Goal: Task Accomplishment & Management: Use online tool/utility

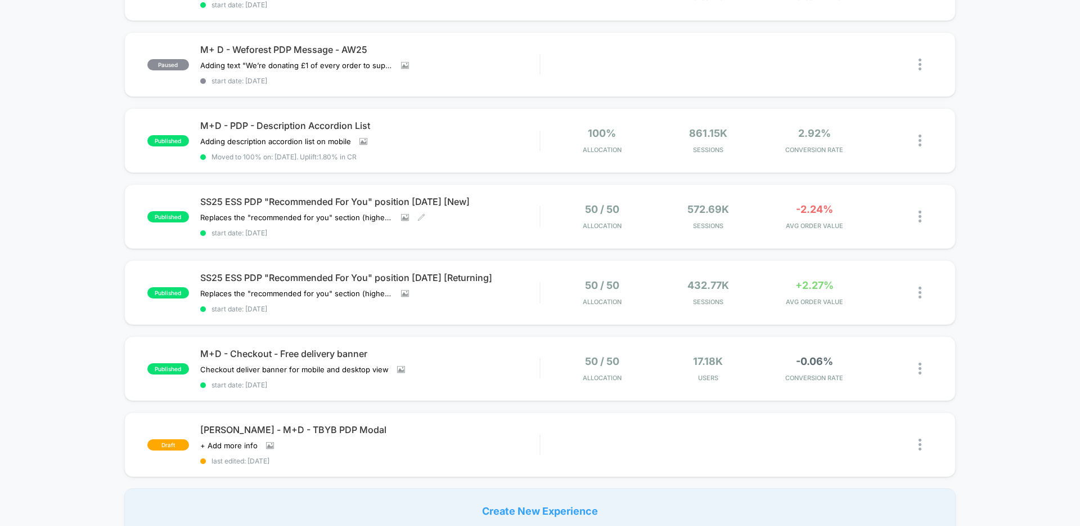
scroll to position [540, 0]
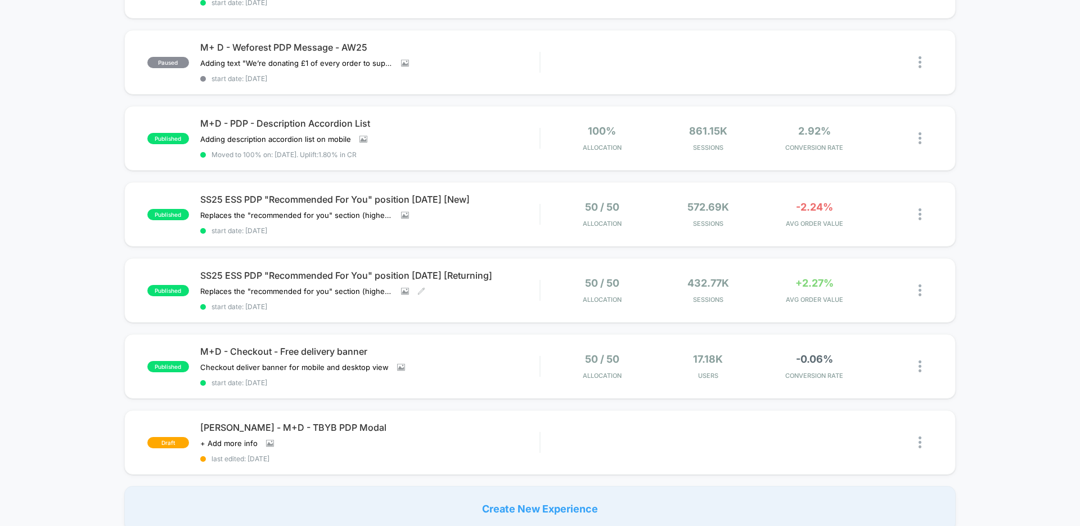
drag, startPoint x: 424, startPoint y: 297, endPoint x: 484, endPoint y: 255, distance: 73.2
click at [423, 299] on div "SS25 ESS PDP "Recommended For You" position 04.06.25 [Returning] Replaces the "…" at bounding box center [369, 290] width 339 height 41
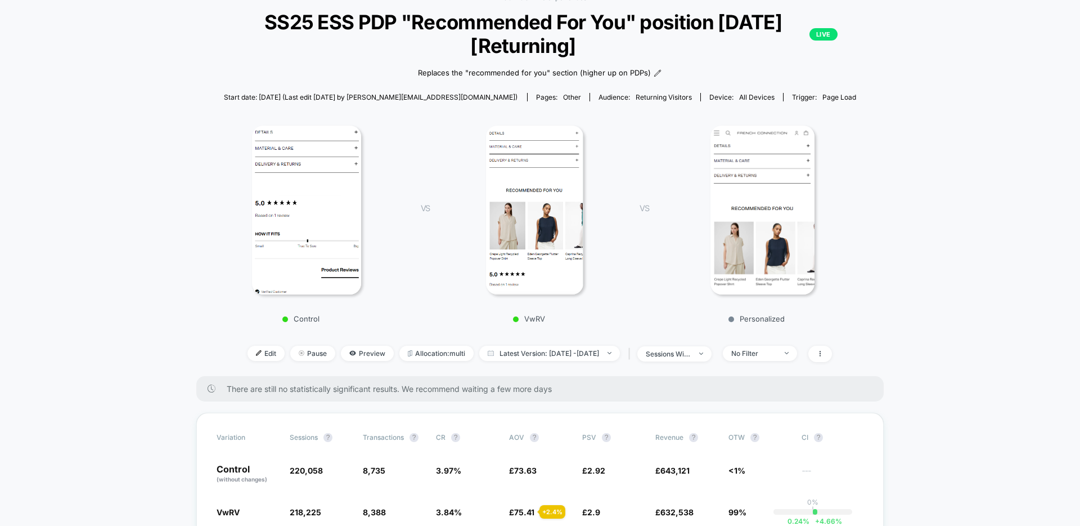
click at [736, 357] on div "< Back to all live experiences SS25 ESS PDP "Recommended For You" position 04.0…" at bounding box center [540, 184] width 661 height 383
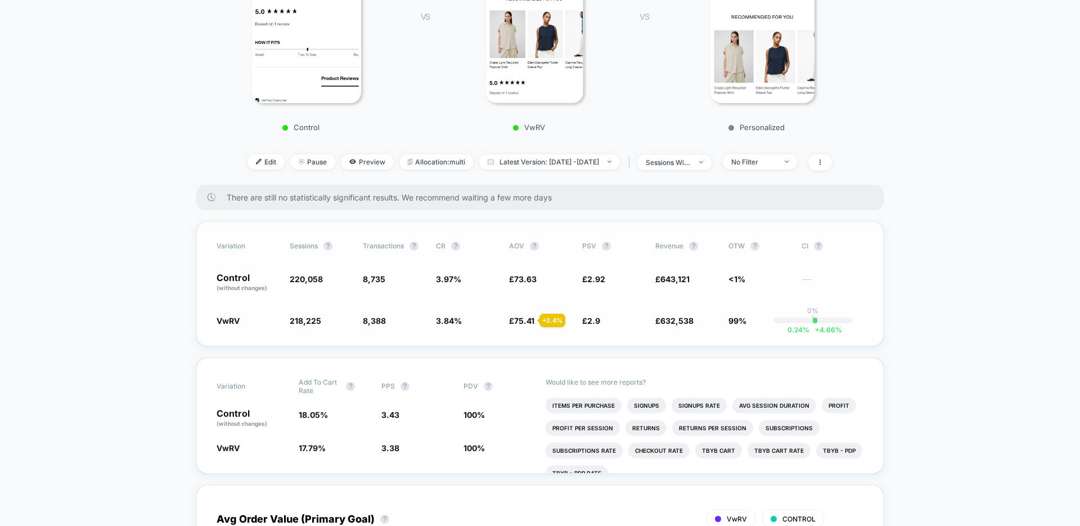
scroll to position [258, 0]
click at [620, 166] on span "Latest Version: Jul 4, 2025 - Aug 28, 2025" at bounding box center [549, 160] width 141 height 15
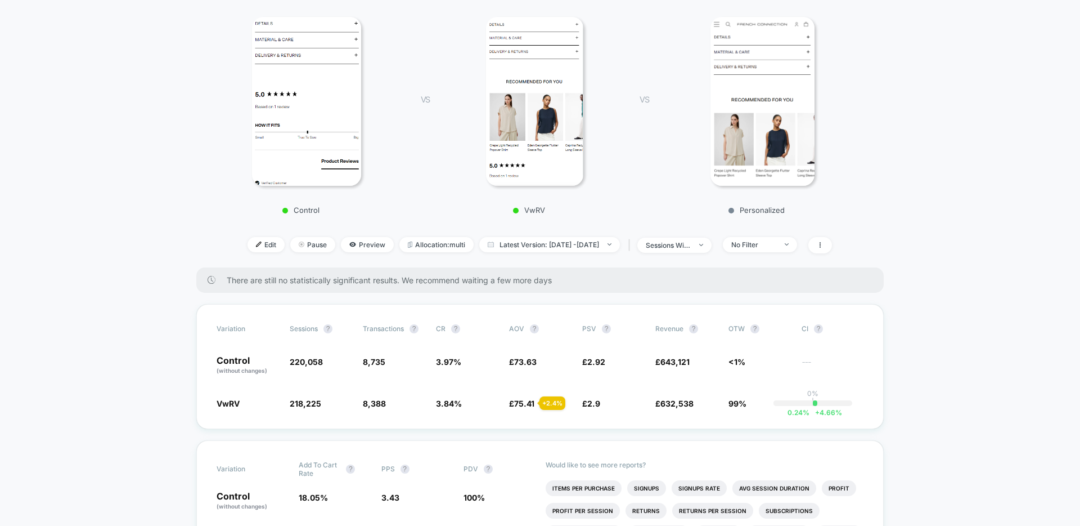
scroll to position [2, 0]
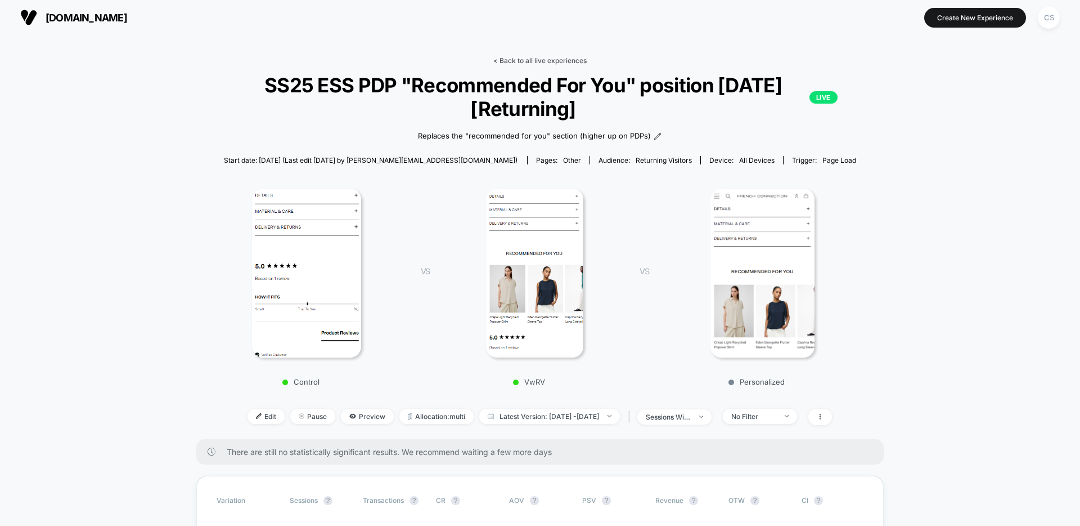
click at [517, 57] on link "< Back to all live experiences" at bounding box center [540, 60] width 93 height 8
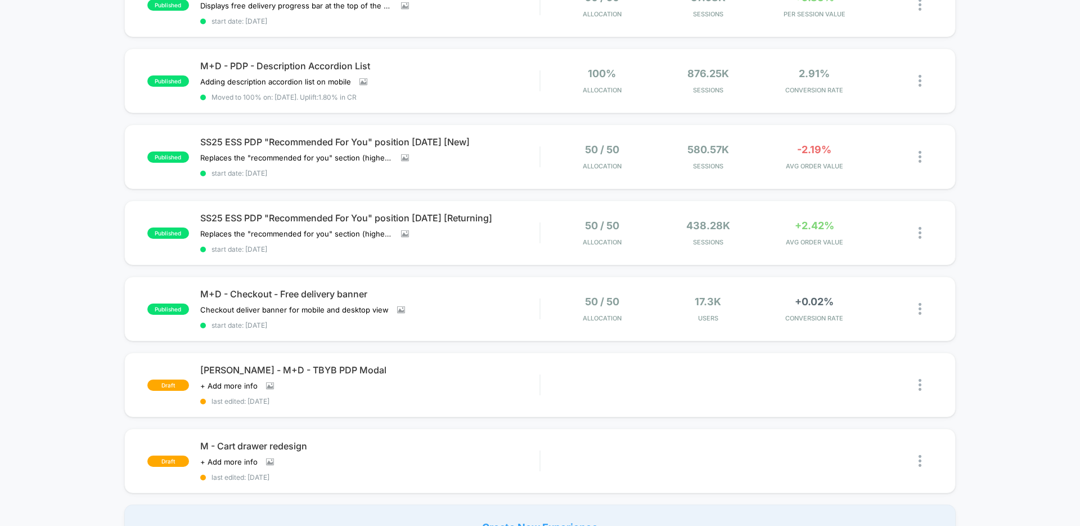
scroll to position [546, 0]
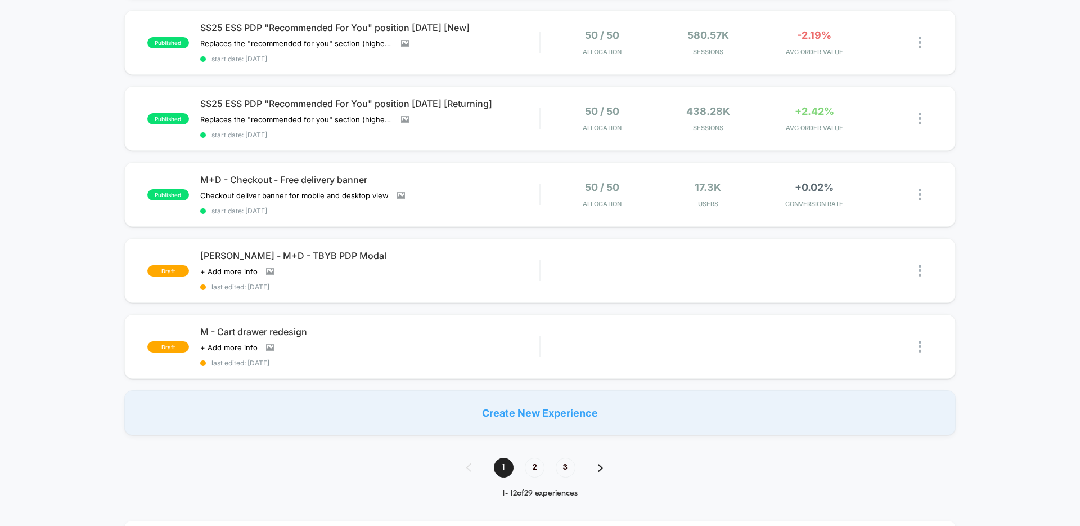
scroll to position [637, 0]
click at [805, 346] on div "Preview" at bounding box center [800, 345] width 68 height 25
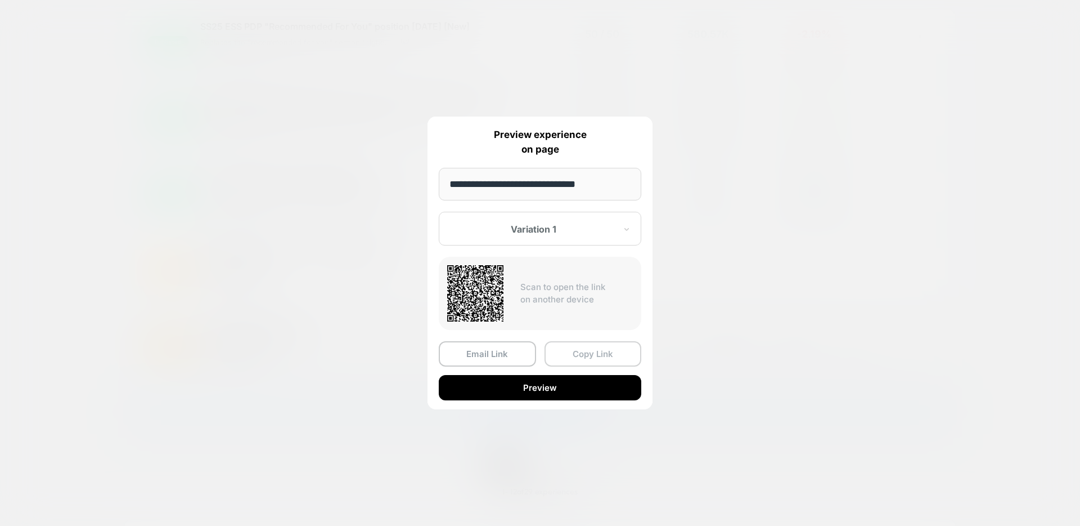
drag, startPoint x: 446, startPoint y: 349, endPoint x: 595, endPoint y: 346, distance: 149.2
click at [598, 341] on div "Email Link Copy Link" at bounding box center [540, 353] width 203 height 25
click at [564, 382] on button "Preview" at bounding box center [540, 387] width 203 height 25
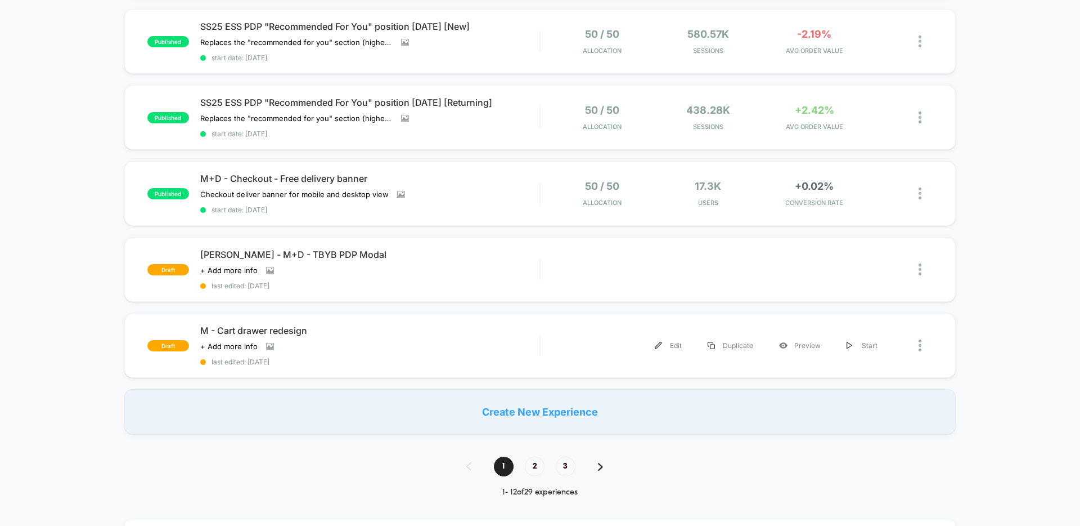
click at [670, 339] on div "Edit" at bounding box center [668, 345] width 53 height 25
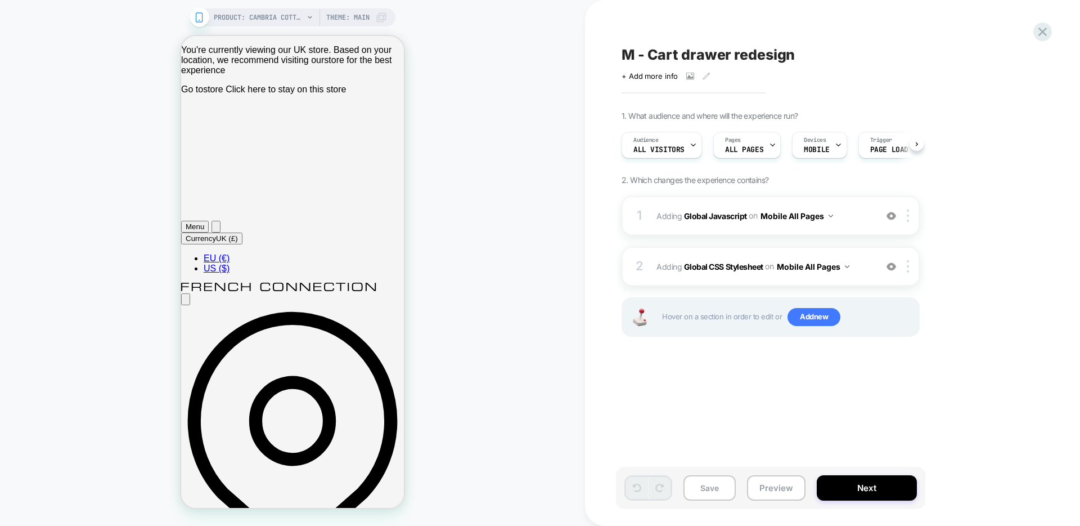
scroll to position [0, 1]
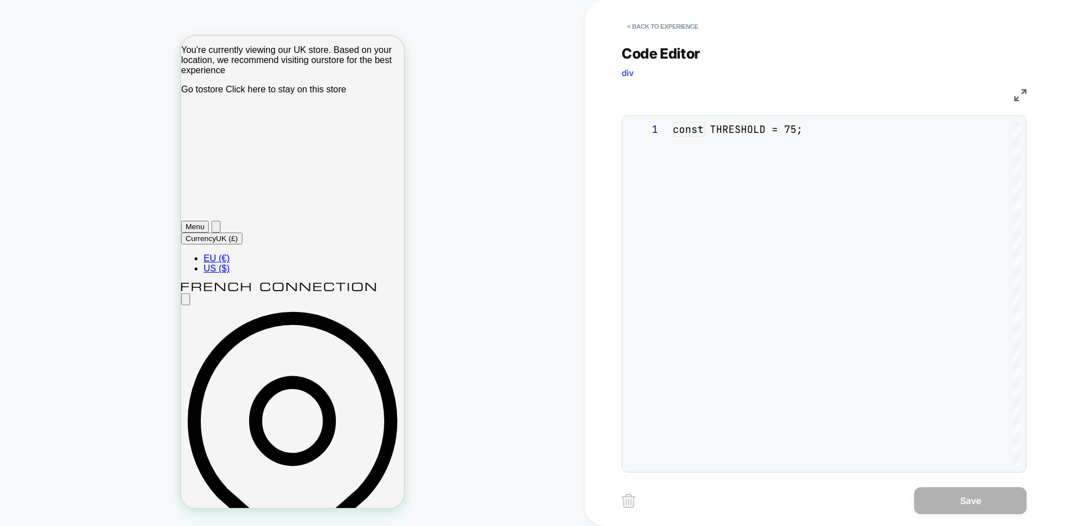
scroll to position [152, 0]
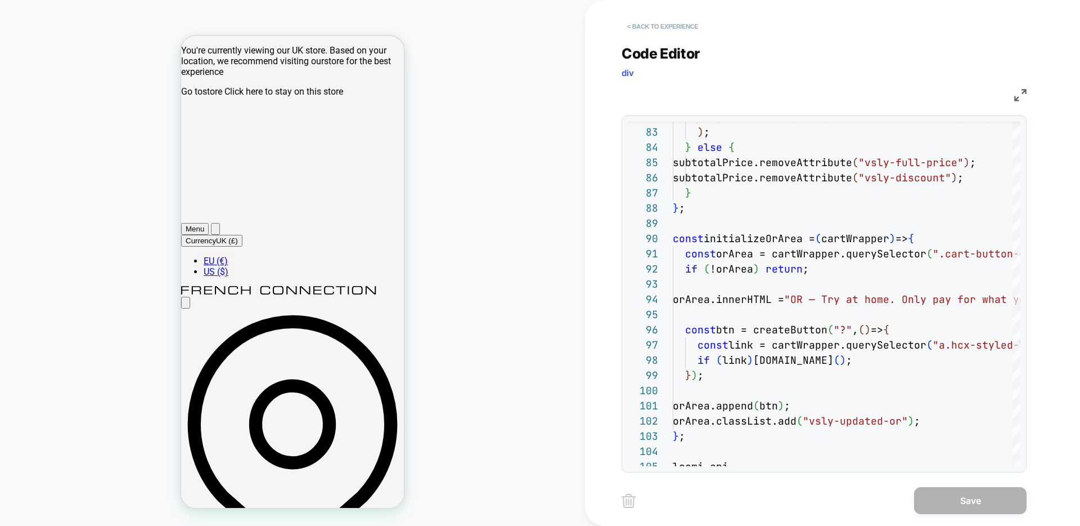
click at [649, 21] on button "< Back to experience" at bounding box center [663, 26] width 82 height 18
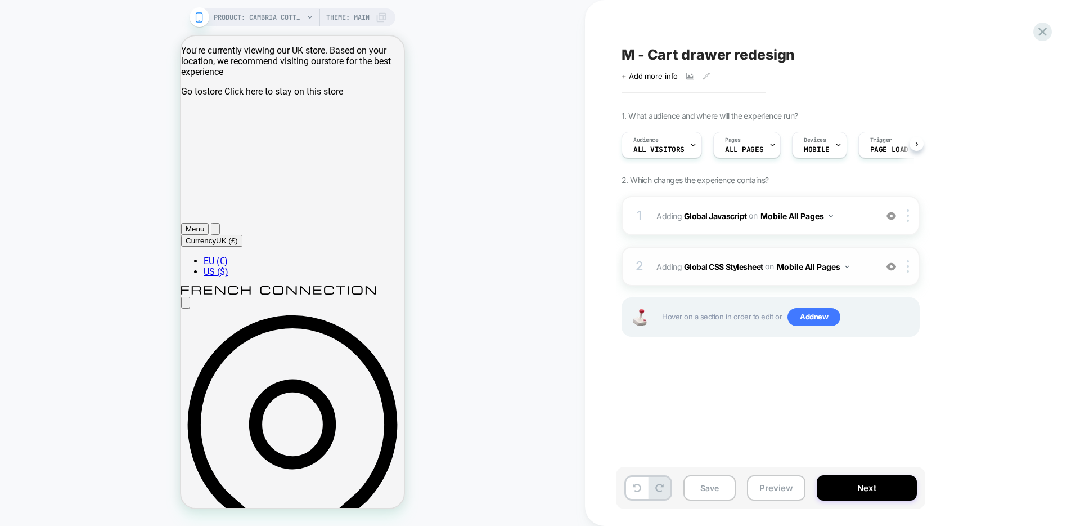
scroll to position [0, 1]
click at [729, 267] on b "Global CSS Stylesheet" at bounding box center [723, 266] width 79 height 10
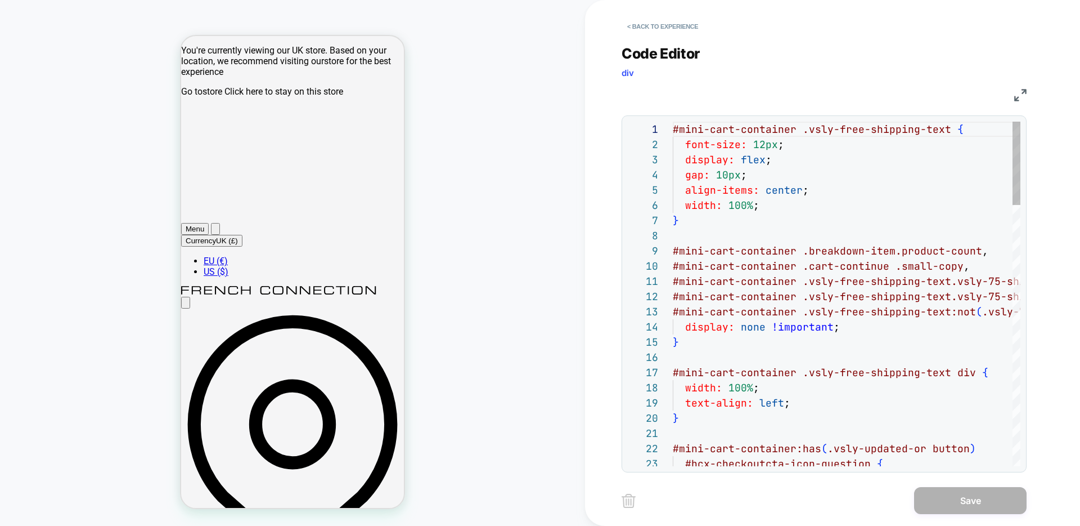
scroll to position [152, 0]
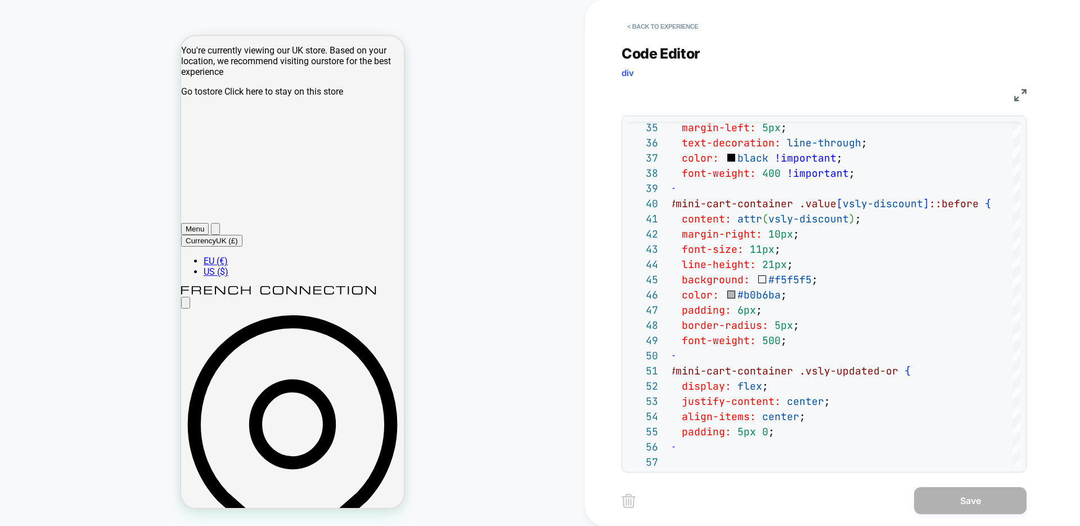
drag, startPoint x: 655, startPoint y: 28, endPoint x: 550, endPoint y: 62, distance: 110.7
click at [656, 29] on button "< Back to experience" at bounding box center [663, 26] width 82 height 18
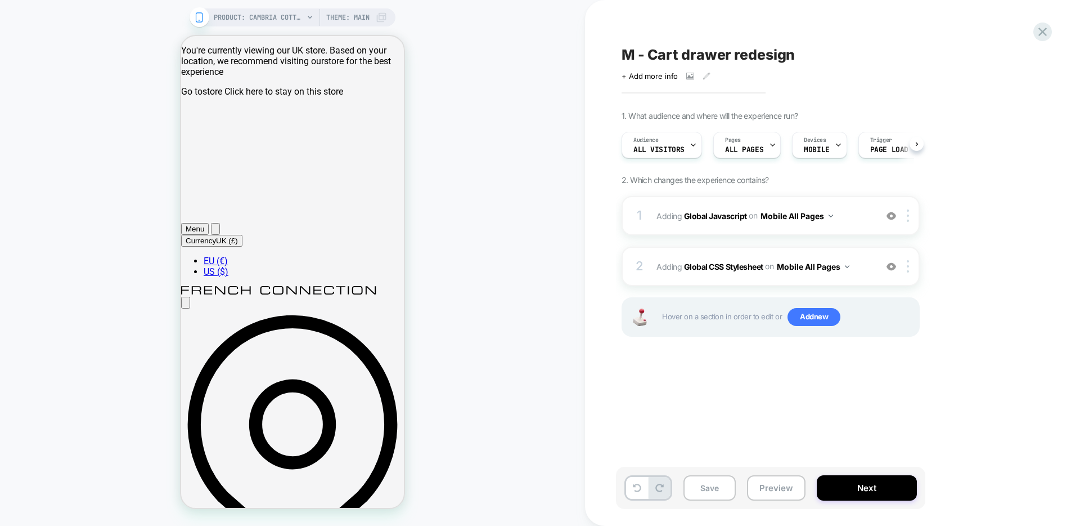
scroll to position [0, 1]
click at [200, 18] on icon at bounding box center [199, 17] width 10 height 10
click at [1043, 30] on icon at bounding box center [1042, 31] width 15 height 15
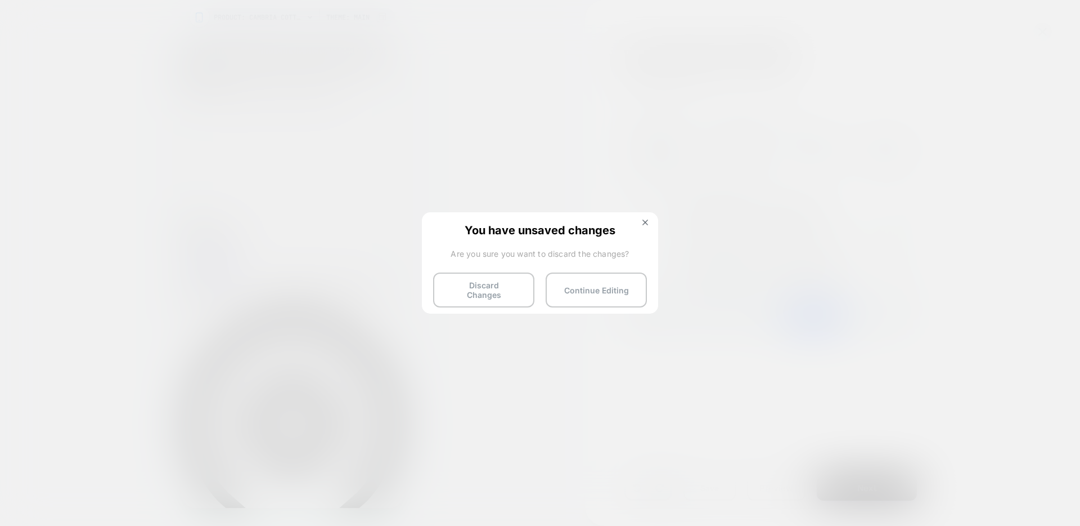
click at [518, 284] on button "Discard Changes" at bounding box center [483, 289] width 101 height 35
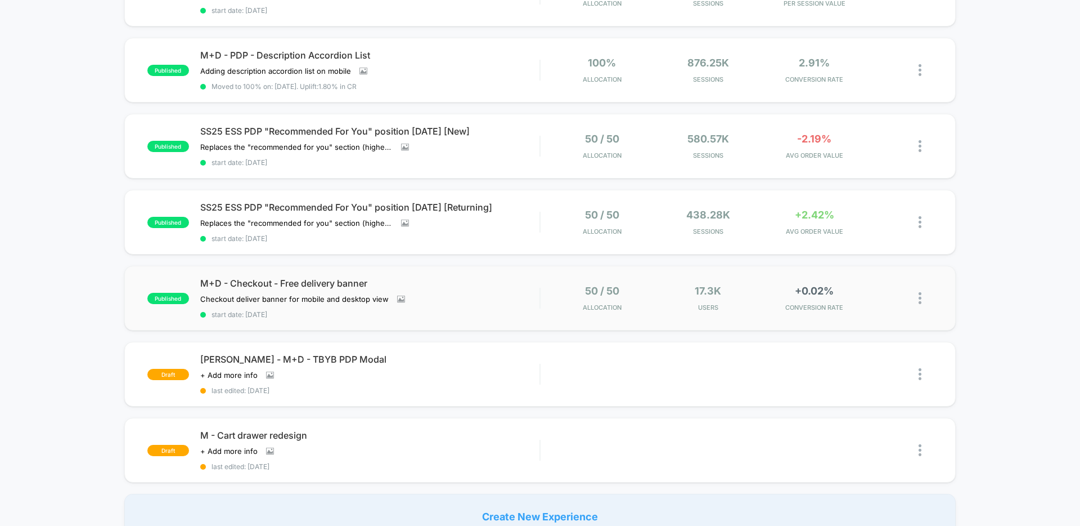
scroll to position [602, 0]
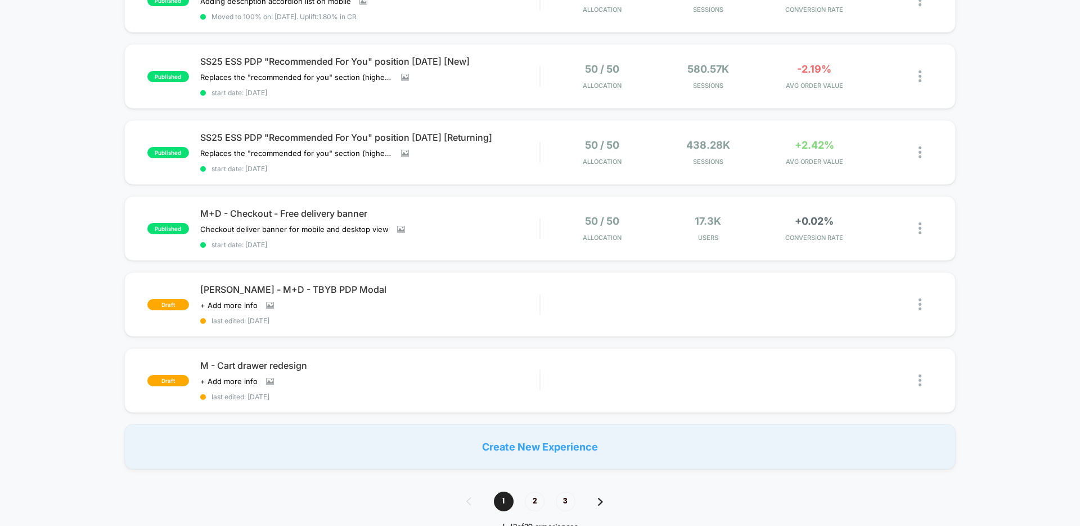
click at [528, 500] on span "2" at bounding box center [535, 501] width 20 height 20
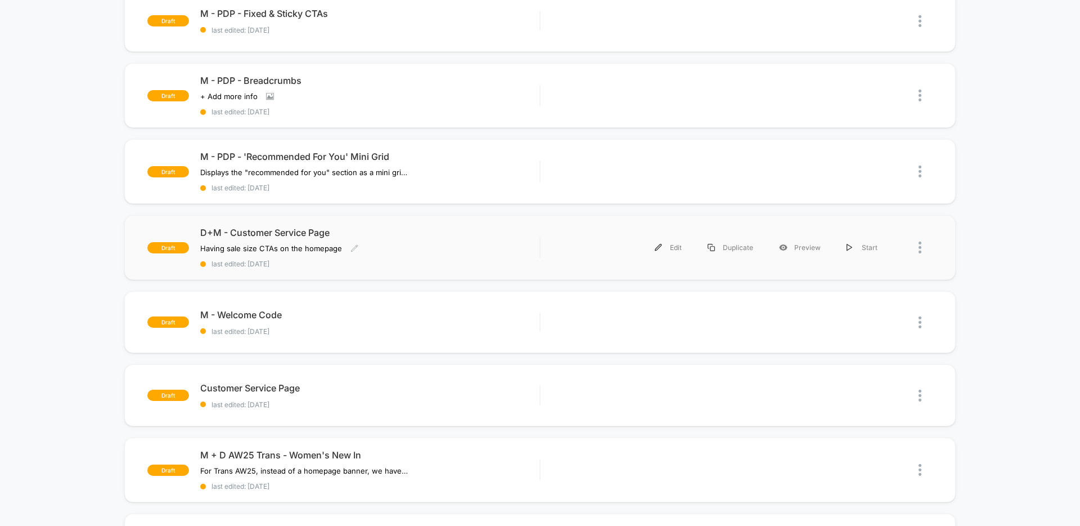
scroll to position [104, 0]
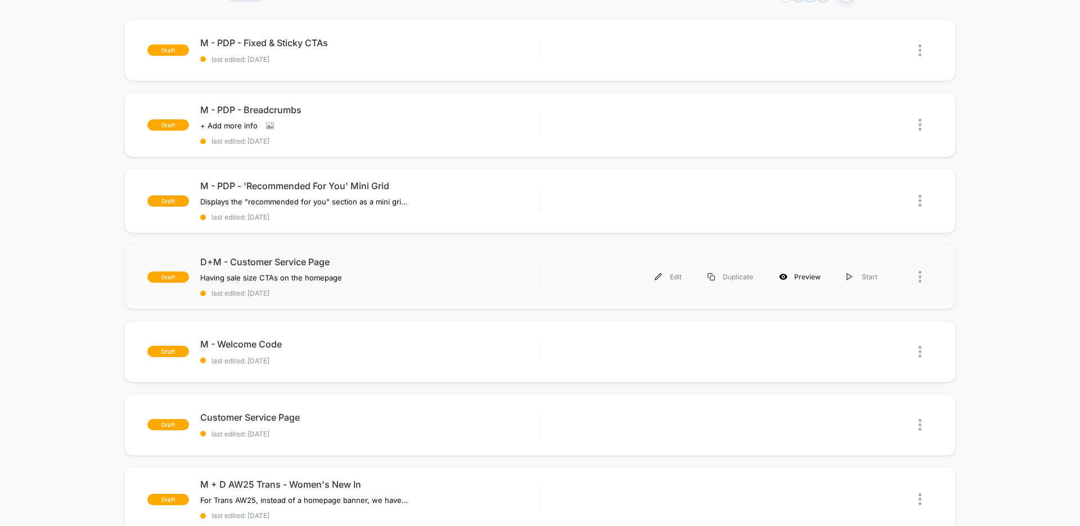
click at [809, 275] on div "Preview" at bounding box center [800, 276] width 68 height 25
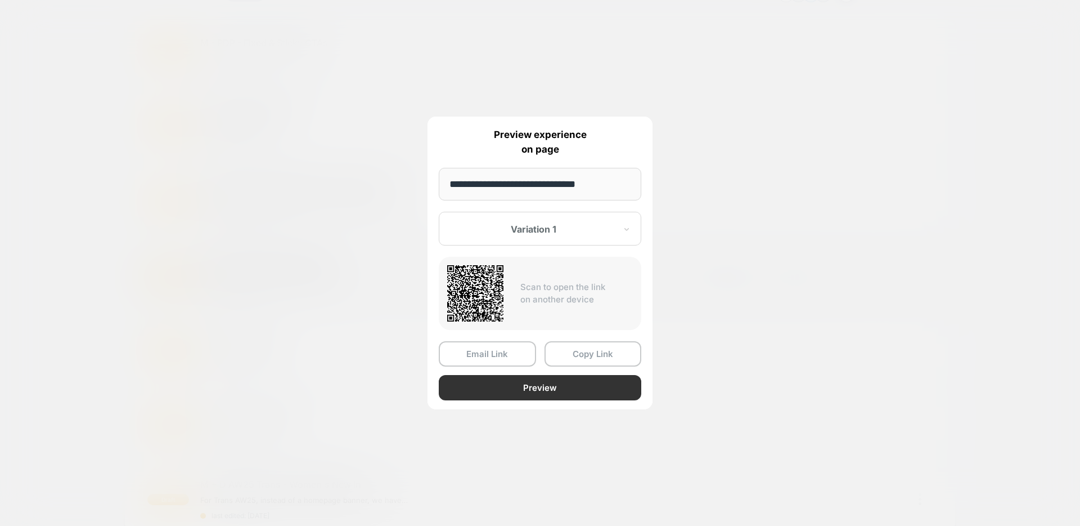
click at [557, 397] on button "Preview" at bounding box center [540, 387] width 203 height 25
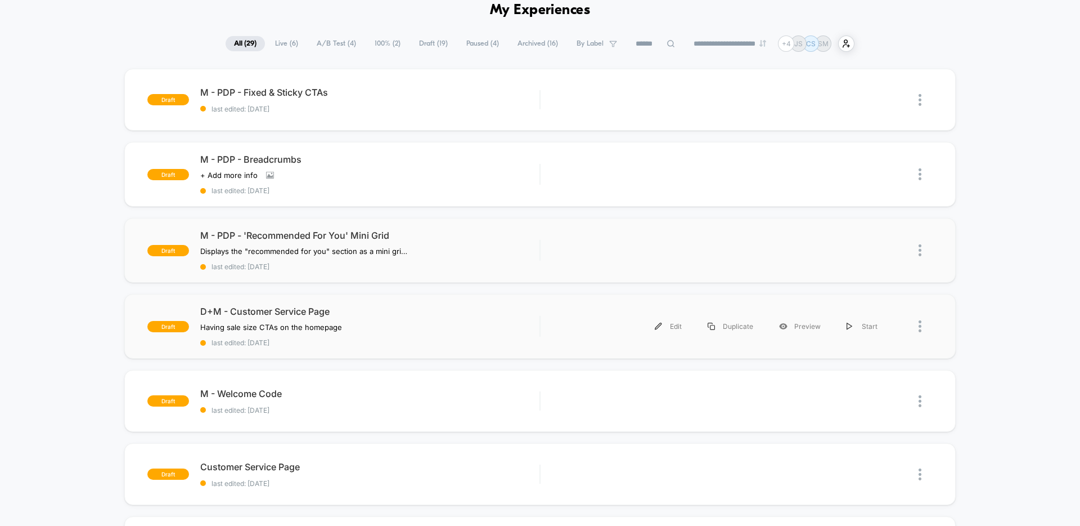
scroll to position [0, 0]
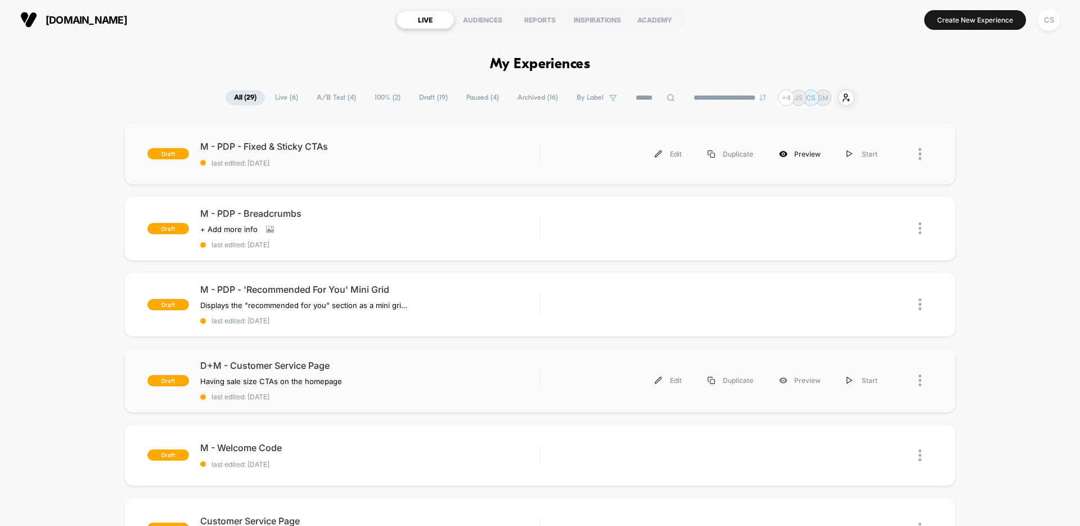
click at [802, 154] on div "Preview" at bounding box center [800, 153] width 68 height 25
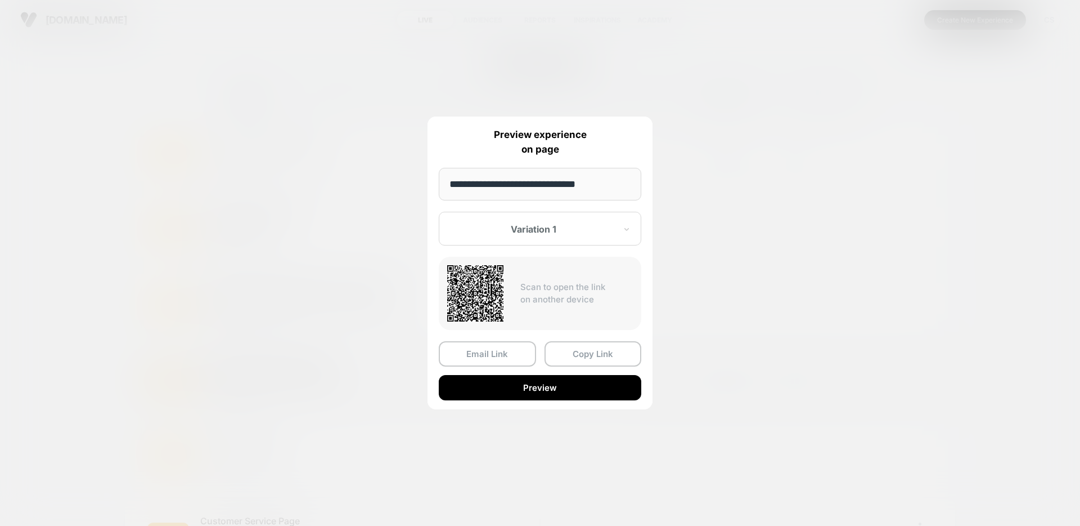
click at [577, 397] on button "Preview" at bounding box center [540, 387] width 203 height 25
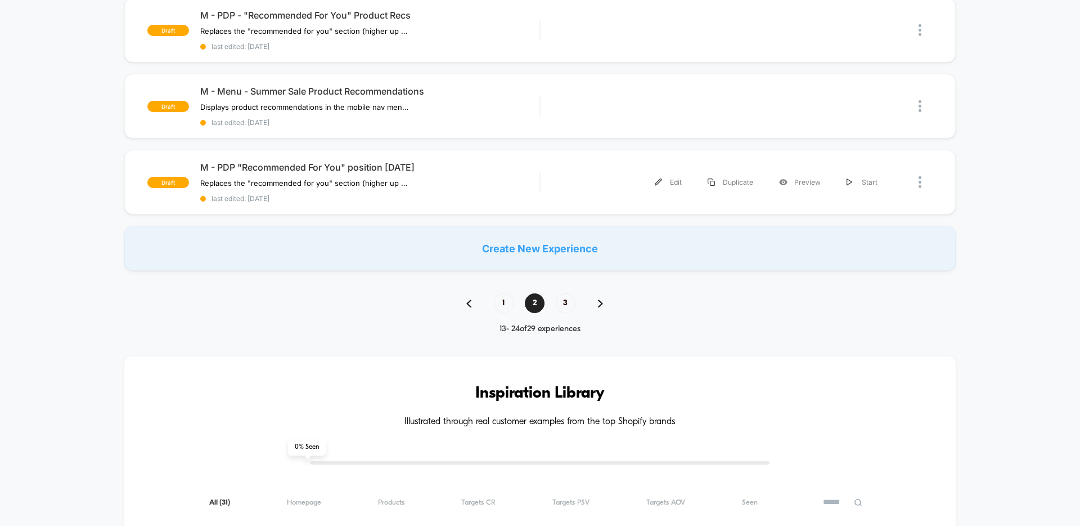
scroll to position [851, 0]
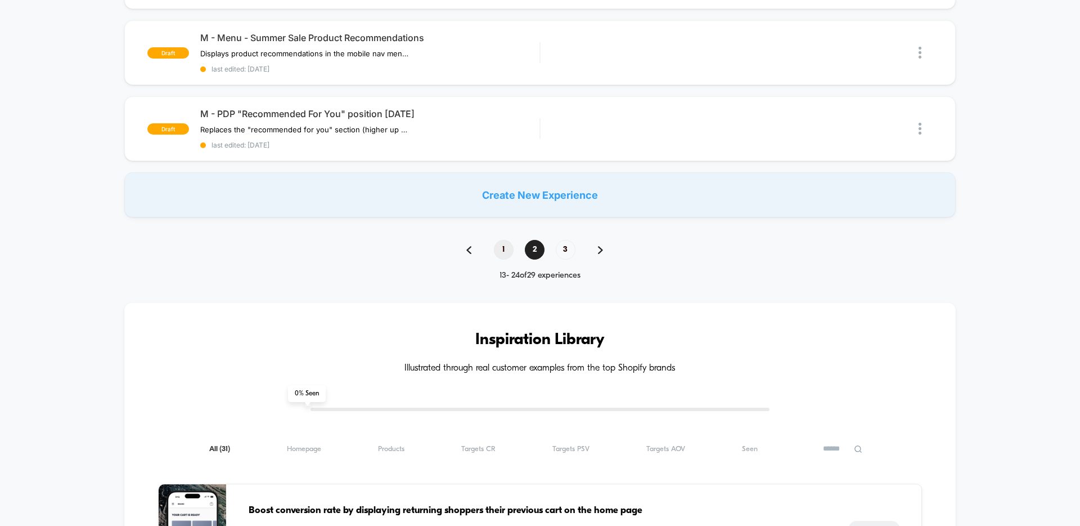
click at [499, 252] on span "1" at bounding box center [504, 250] width 20 height 20
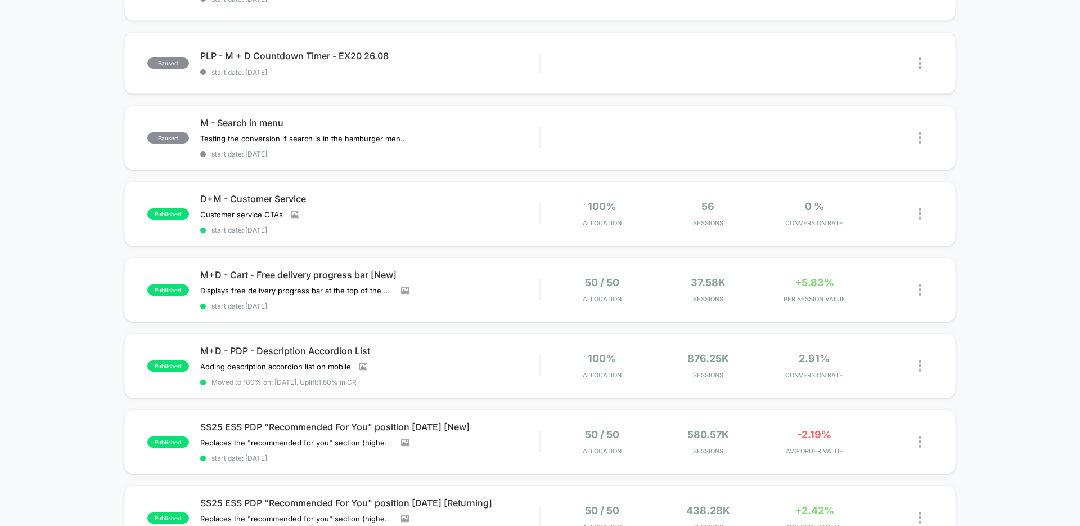
scroll to position [283, 0]
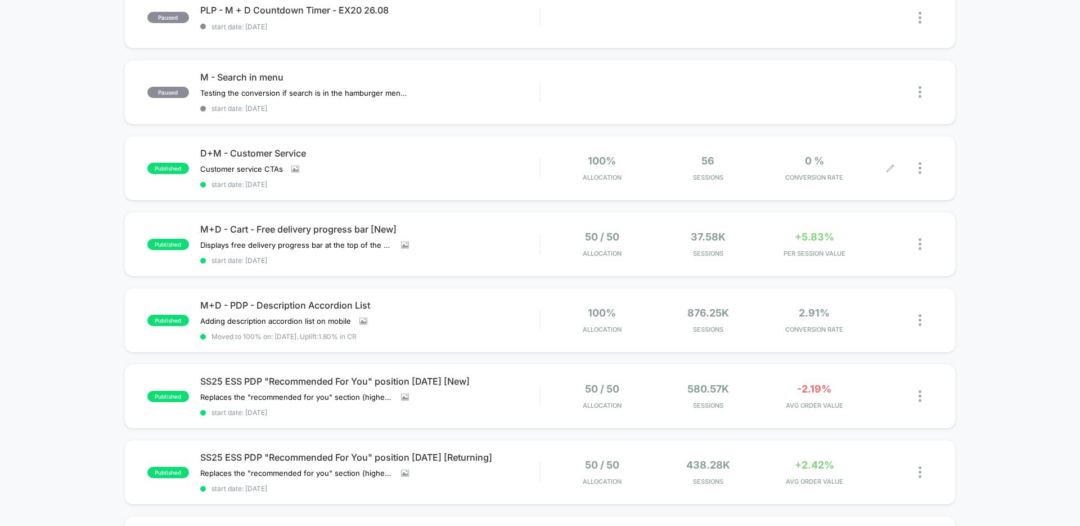
click at [887, 173] on div at bounding box center [881, 168] width 20 height 26
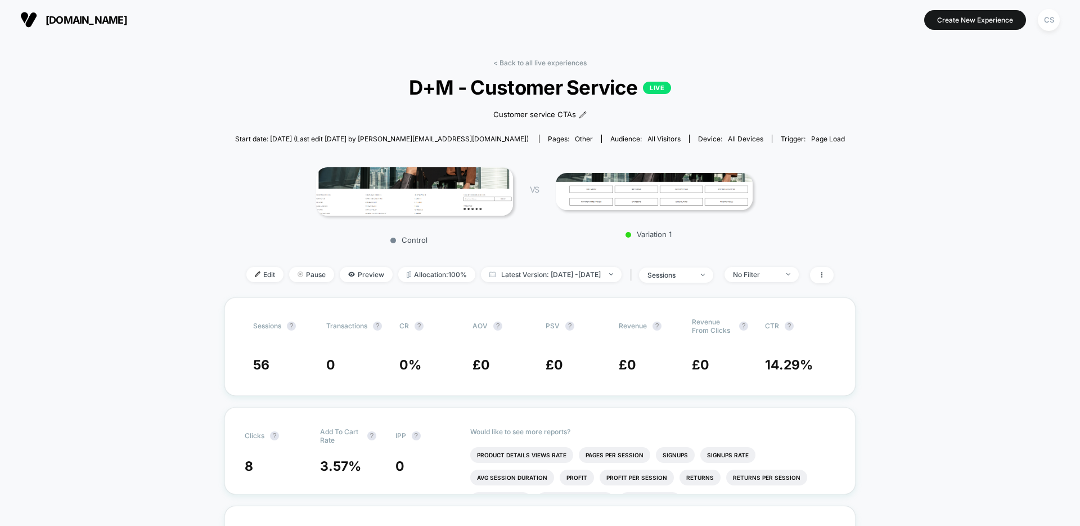
click at [639, 197] on img at bounding box center [654, 191] width 197 height 37
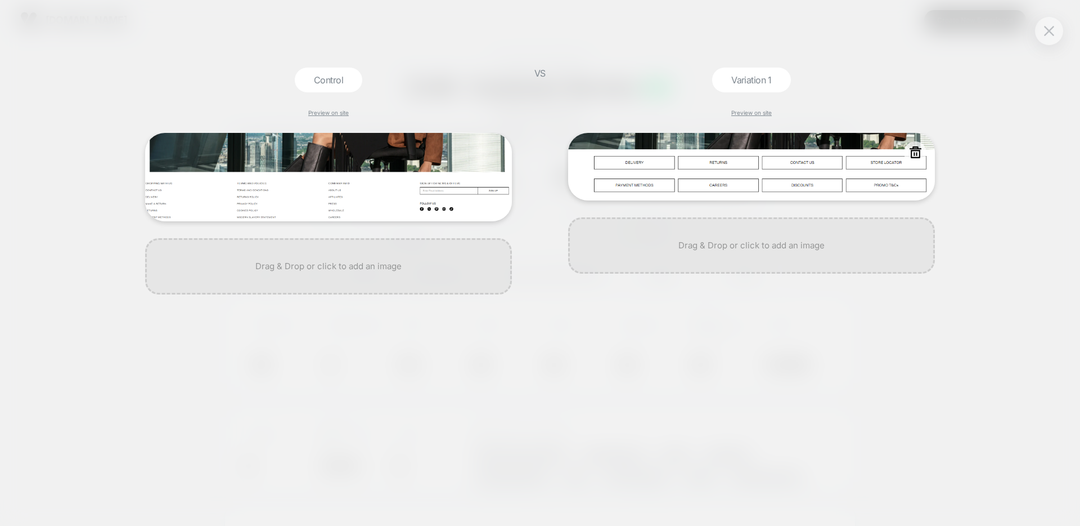
click at [752, 181] on img at bounding box center [751, 167] width 367 height 68
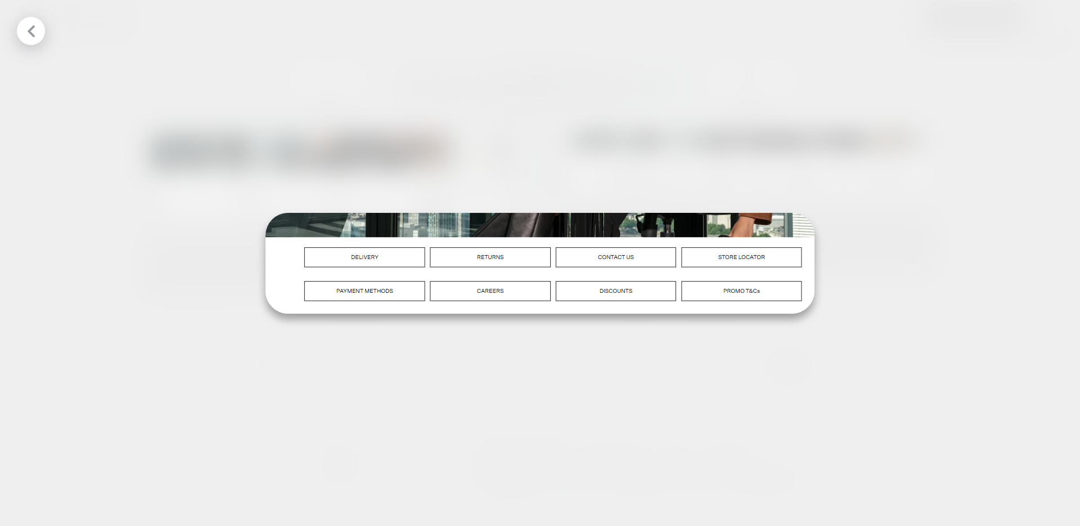
drag, startPoint x: 531, startPoint y: 136, endPoint x: 539, endPoint y: 136, distance: 7.9
click at [538, 136] on div at bounding box center [540, 263] width 1080 height 526
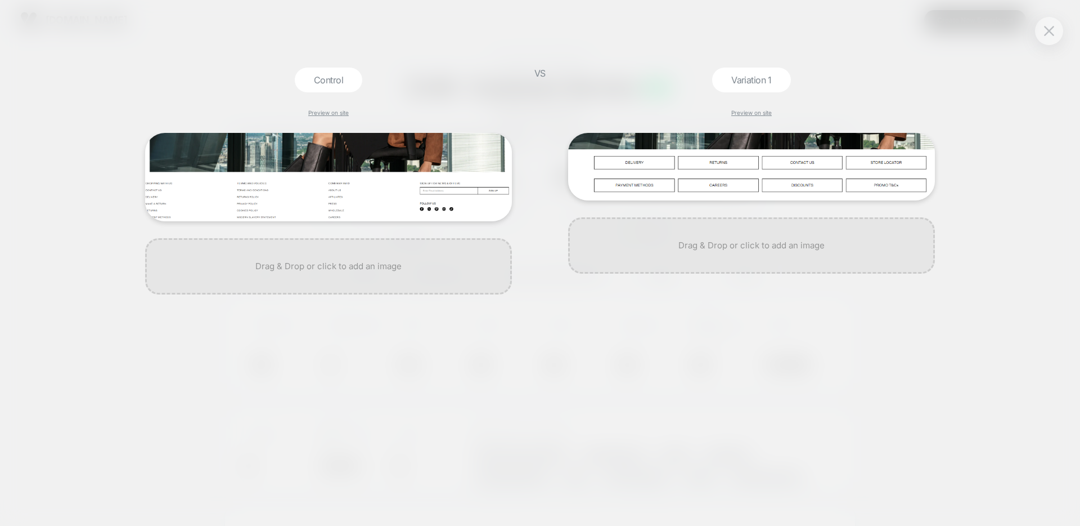
drag, startPoint x: 1057, startPoint y: 27, endPoint x: 990, endPoint y: 71, distance: 79.9
click at [1057, 27] on button at bounding box center [1049, 31] width 17 height 17
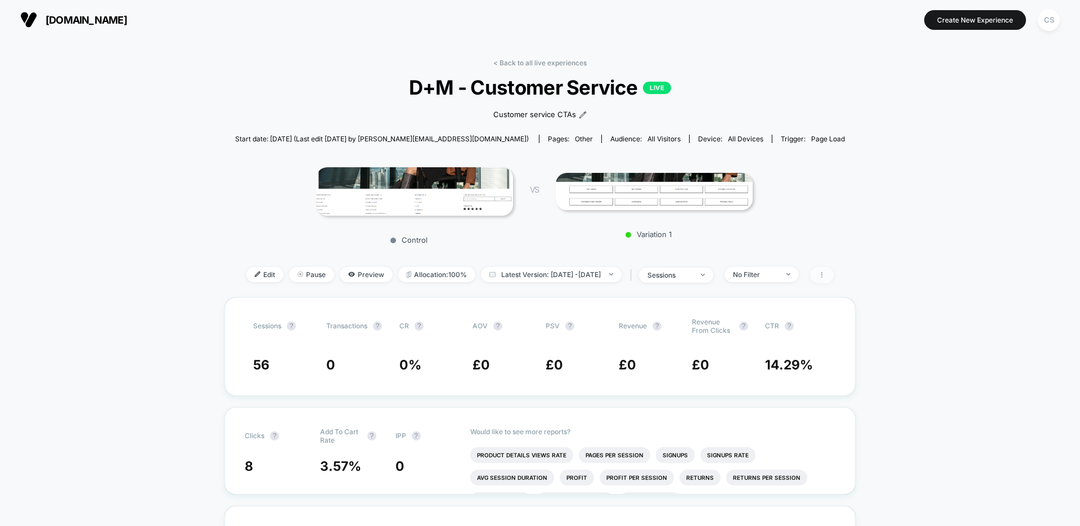
drag, startPoint x: 834, startPoint y: 271, endPoint x: 837, endPoint y: 262, distance: 10.0
click at [834, 271] on span at bounding box center [822, 275] width 24 height 16
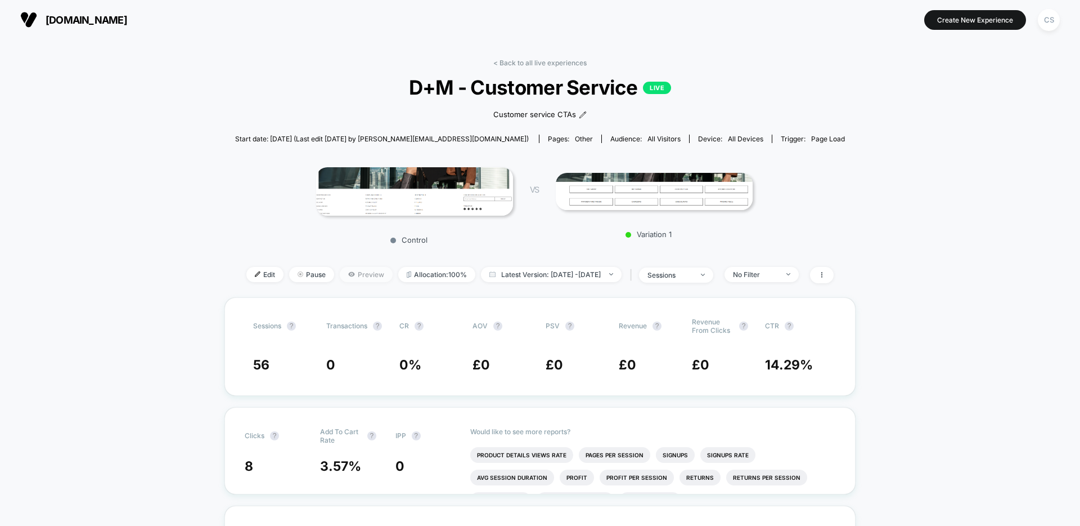
click at [348, 275] on icon at bounding box center [351, 274] width 7 height 7
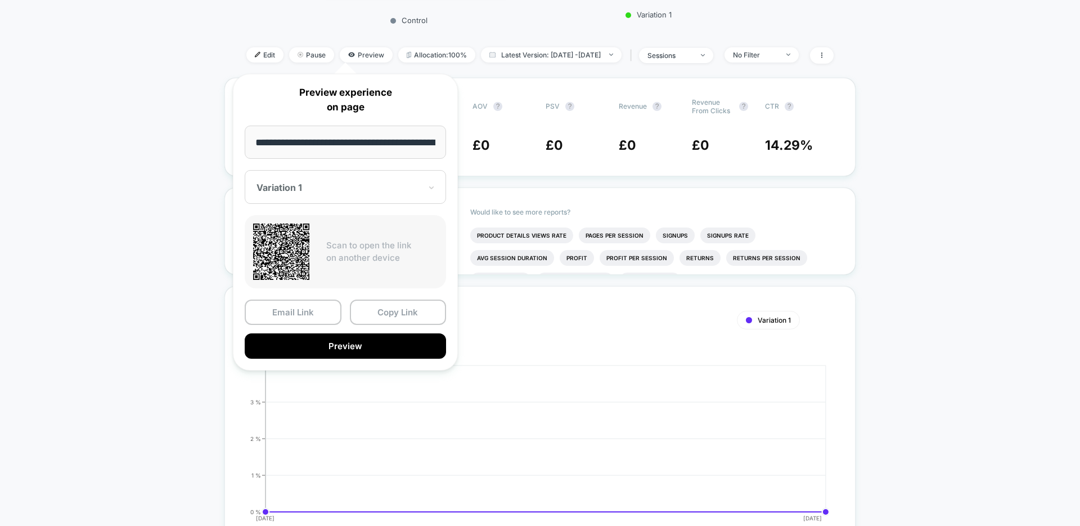
click at [416, 361] on div "**********" at bounding box center [345, 222] width 225 height 297
click at [419, 356] on button "Preview" at bounding box center [345, 345] width 201 height 25
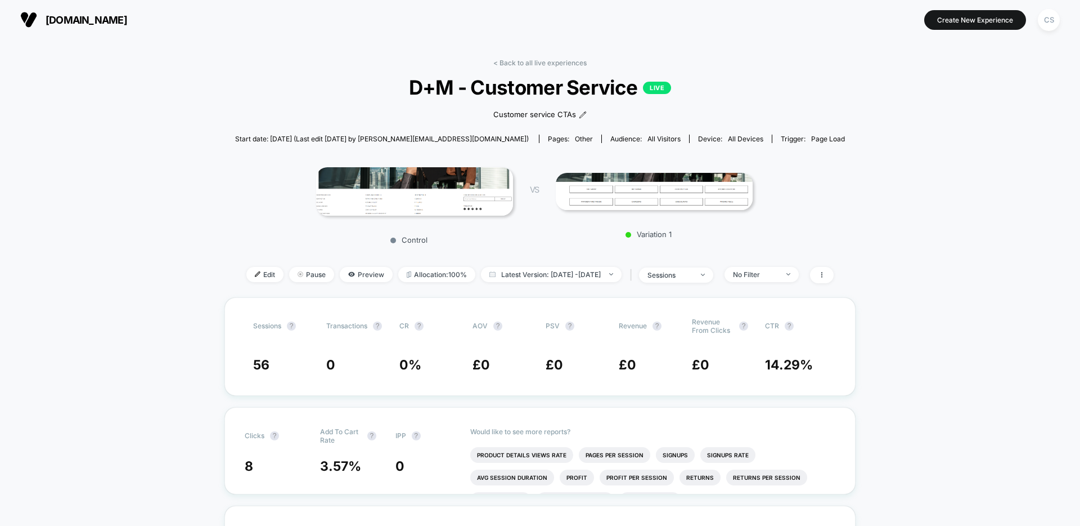
drag, startPoint x: 101, startPoint y: 18, endPoint x: 301, endPoint y: 51, distance: 202.5
click at [101, 18] on span "[DOMAIN_NAME]" at bounding box center [87, 20] width 82 height 12
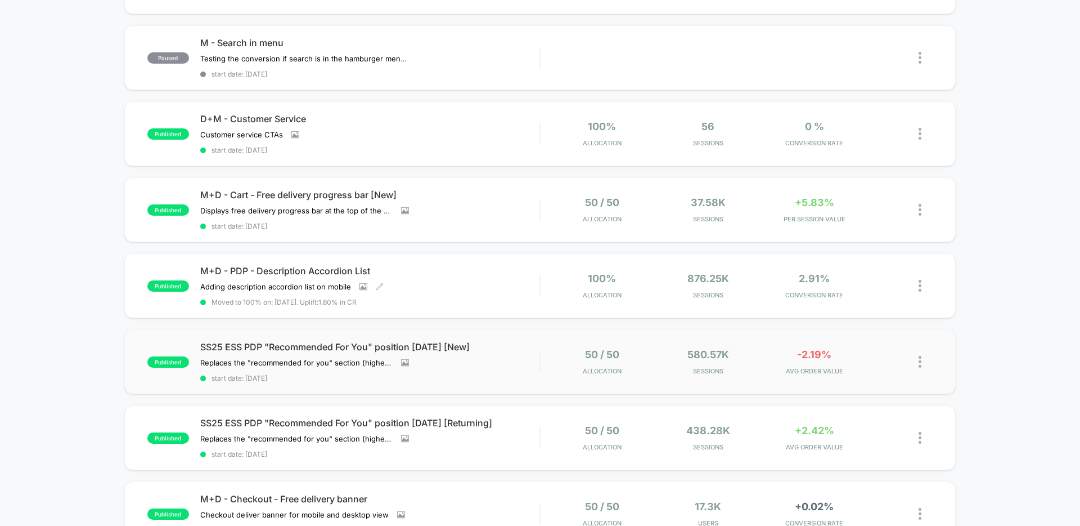
scroll to position [316, 0]
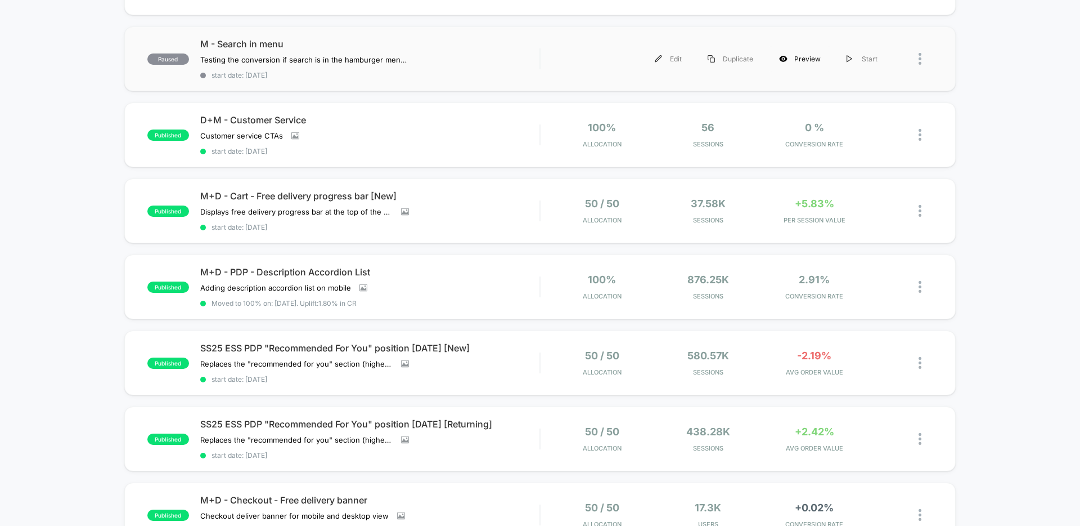
click at [790, 64] on div "Preview" at bounding box center [800, 58] width 68 height 25
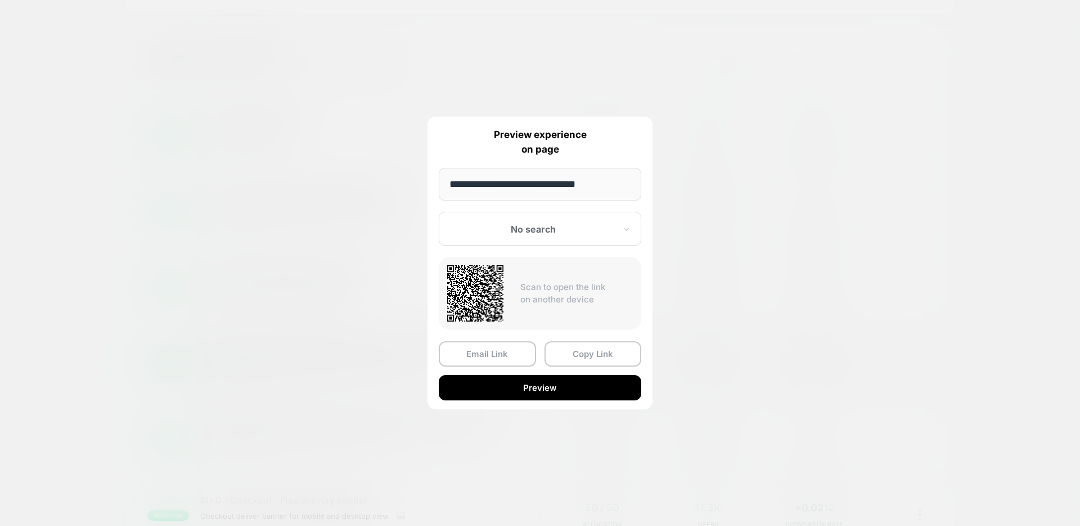
click at [579, 384] on button "Preview" at bounding box center [540, 387] width 203 height 25
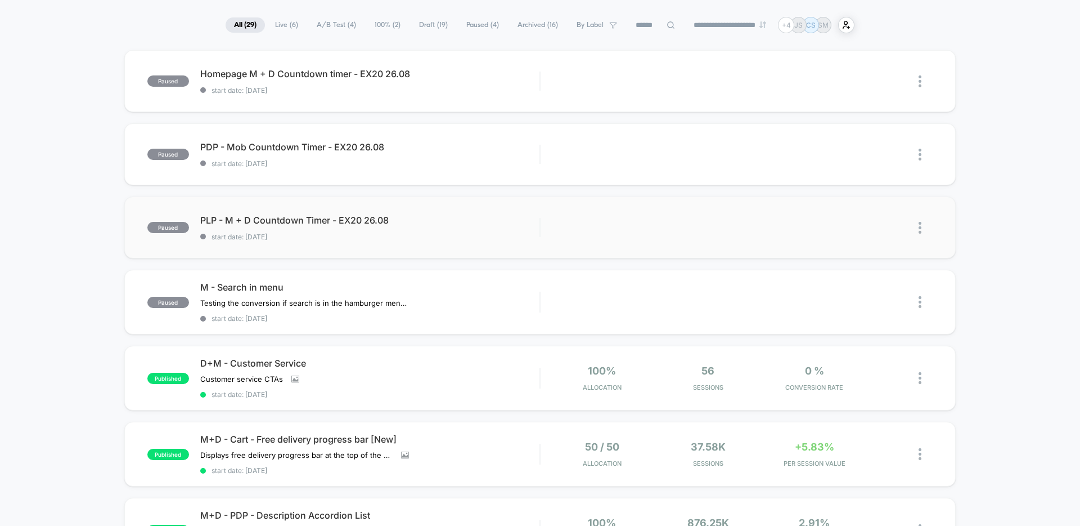
scroll to position [68, 0]
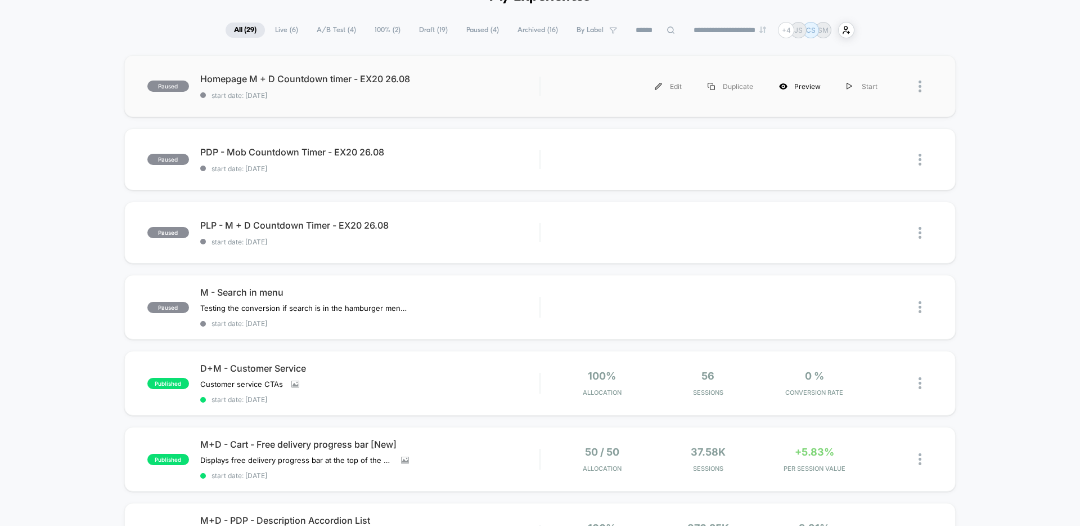
click at [818, 86] on div "Preview" at bounding box center [800, 86] width 68 height 25
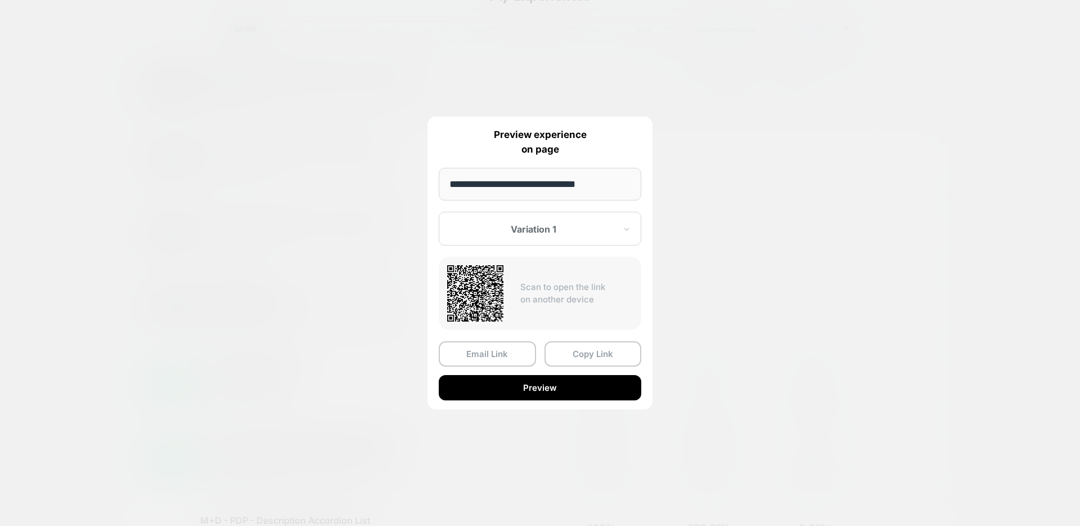
click at [550, 374] on div "Email Link Copy Link Preview" at bounding box center [540, 370] width 203 height 59
click at [548, 383] on button "Preview" at bounding box center [540, 387] width 203 height 25
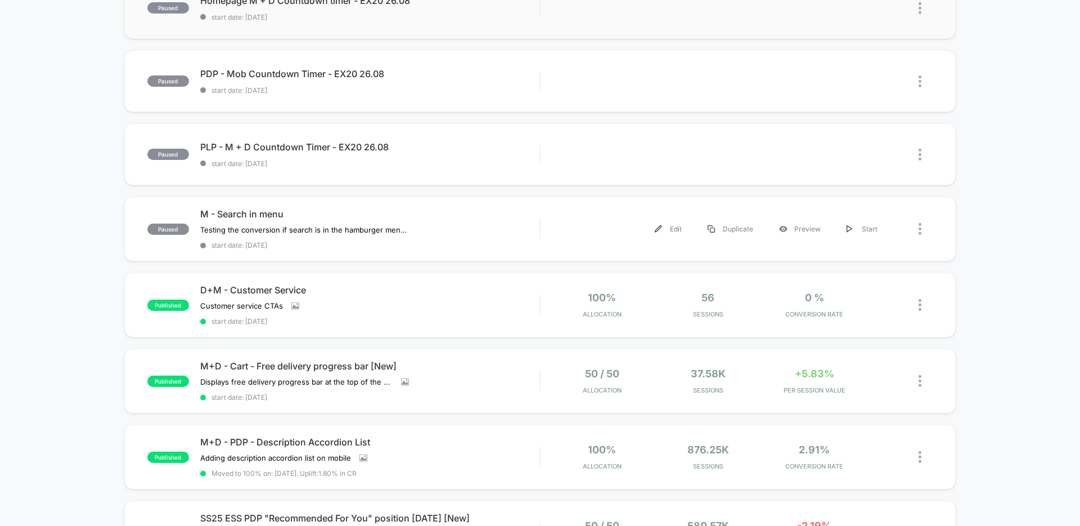
scroll to position [655, 0]
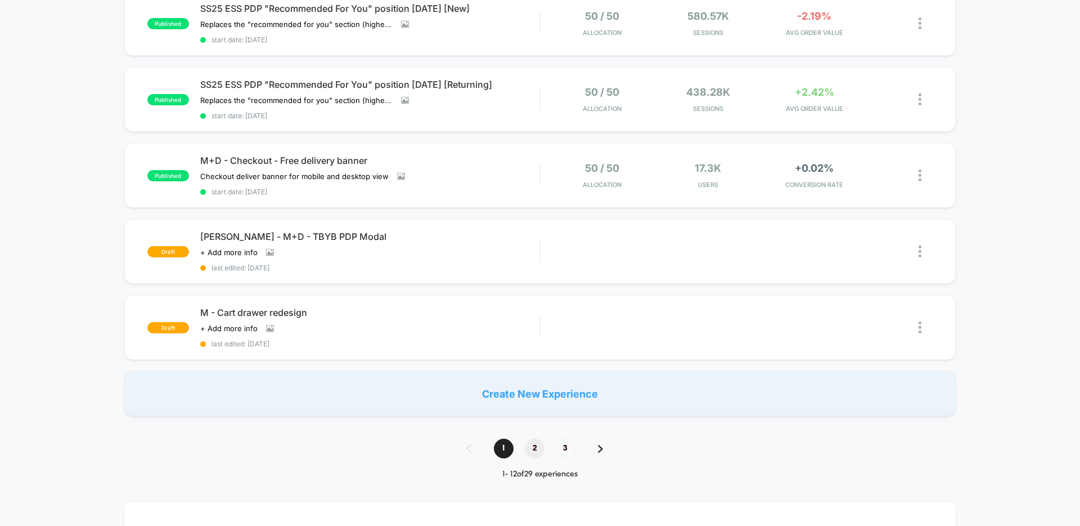
click at [542, 451] on span "2" at bounding box center [535, 448] width 20 height 20
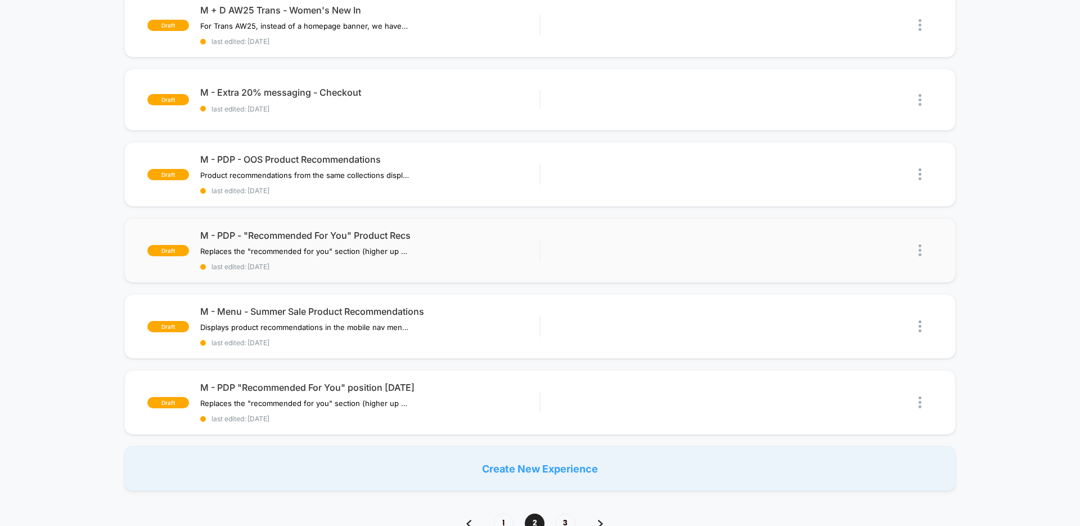
scroll to position [642, 0]
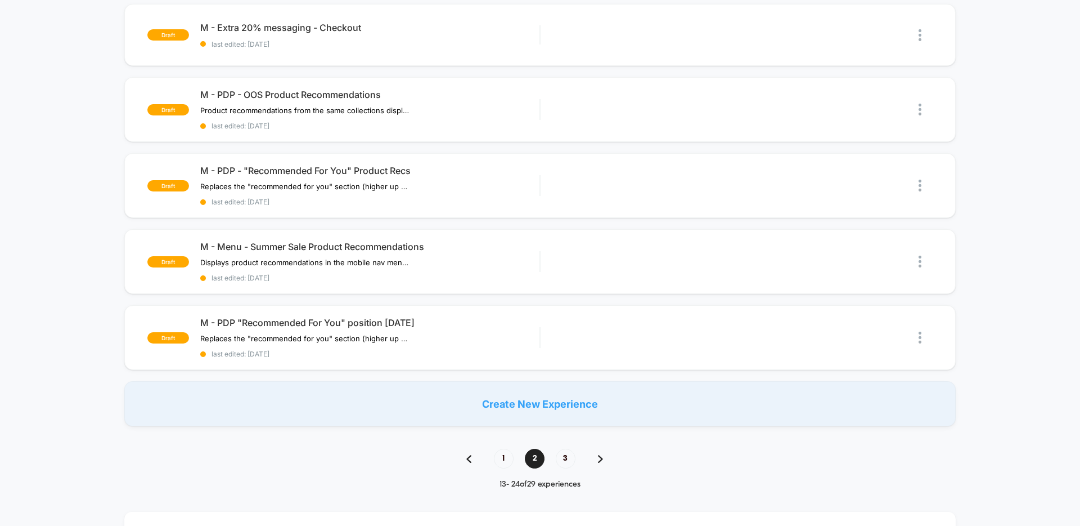
click at [559, 454] on span "3" at bounding box center [566, 459] width 20 height 20
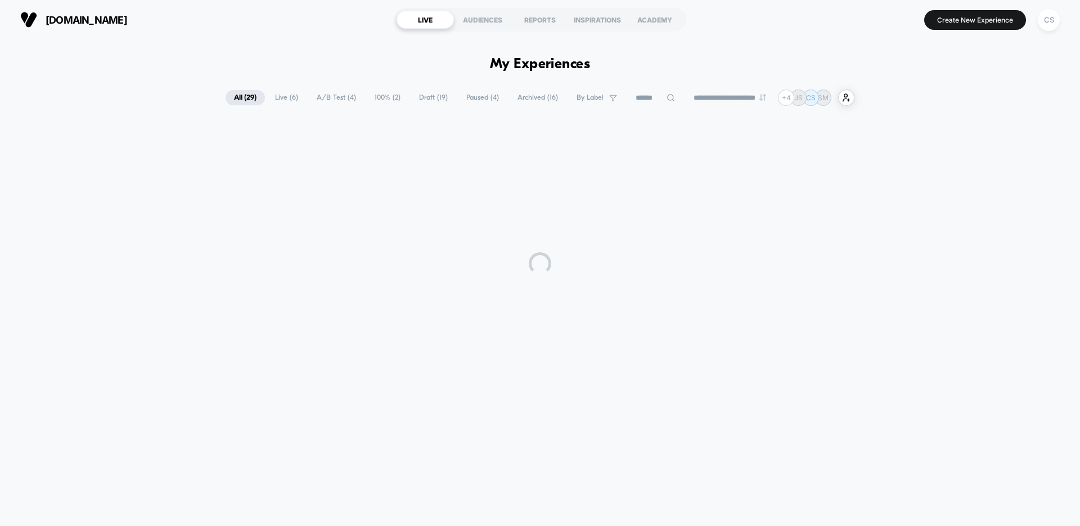
scroll to position [0, 0]
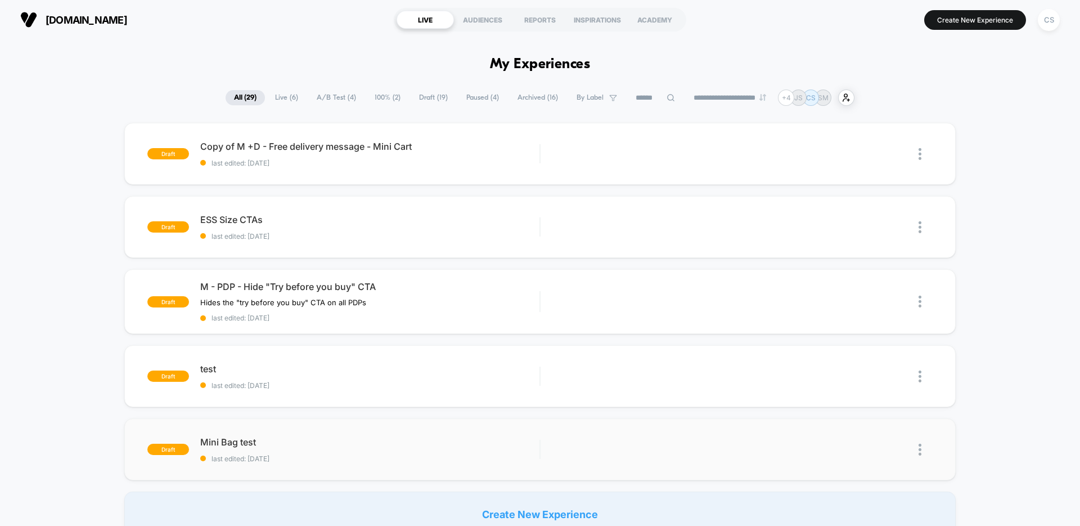
click at [920, 445] on img at bounding box center [920, 449] width 3 height 12
click at [891, 500] on div "Delete" at bounding box center [862, 501] width 101 height 25
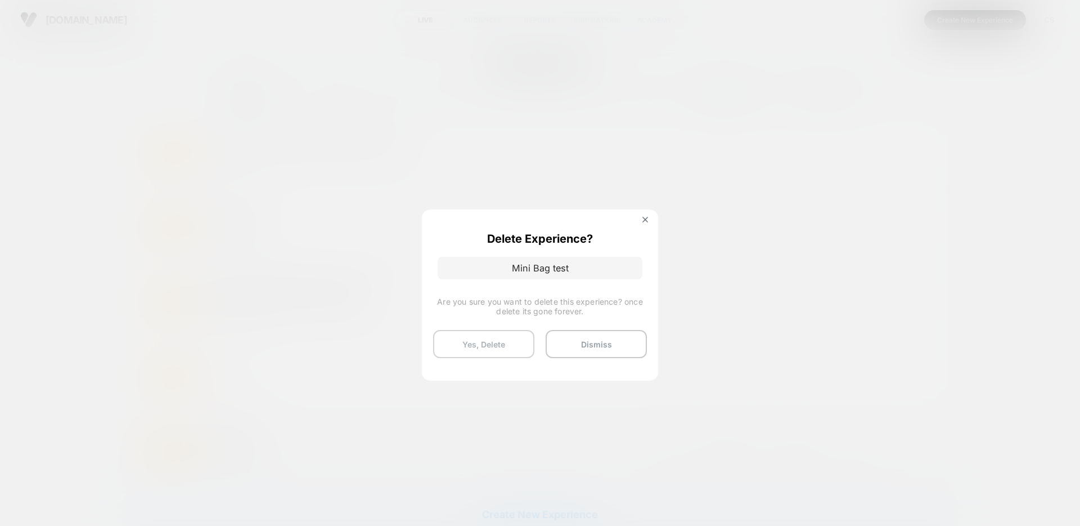
click at [519, 352] on button "Yes, Delete" at bounding box center [483, 344] width 101 height 28
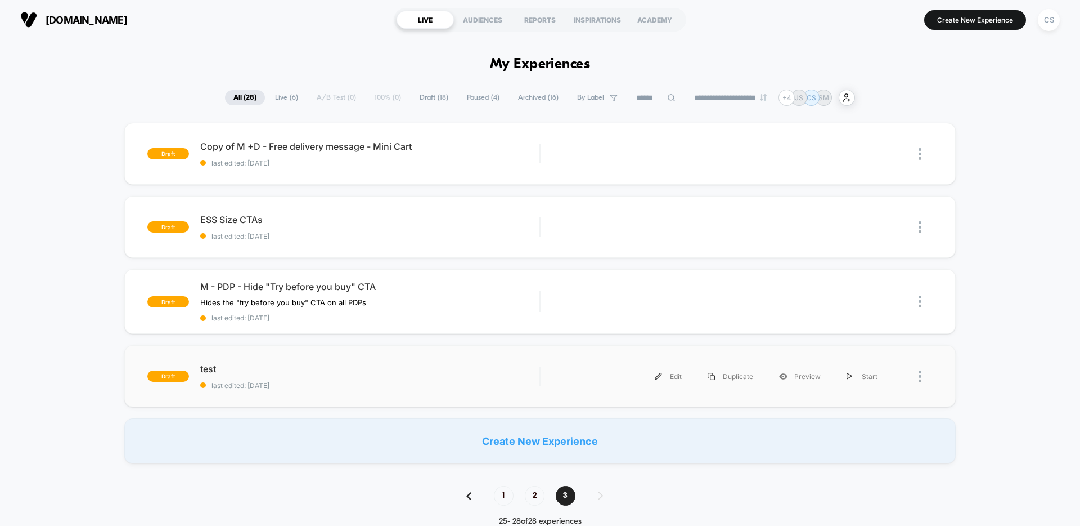
click at [925, 383] on div at bounding box center [926, 376] width 14 height 25
click at [875, 434] on div "Delete" at bounding box center [862, 428] width 101 height 25
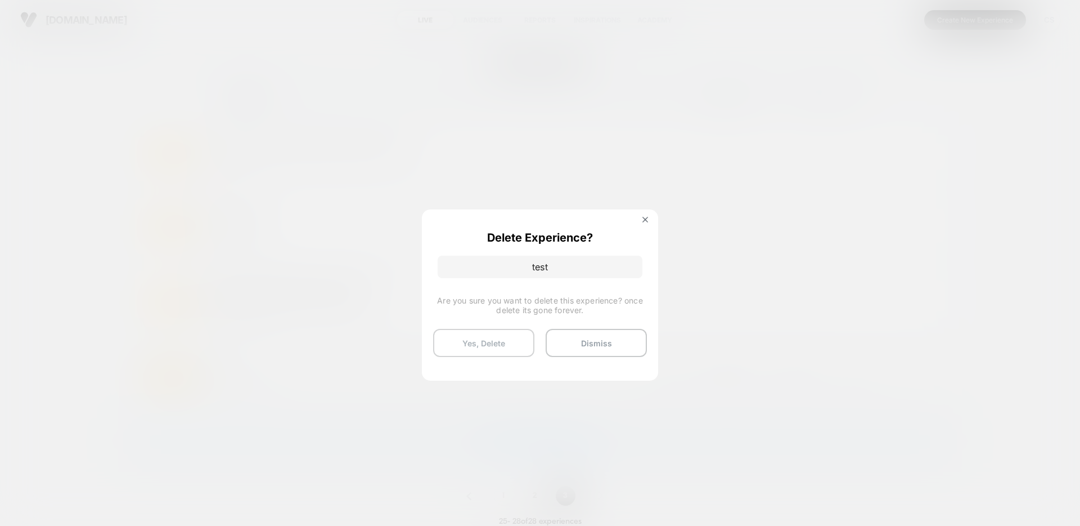
click at [483, 336] on button "Yes, Delete" at bounding box center [483, 343] width 101 height 28
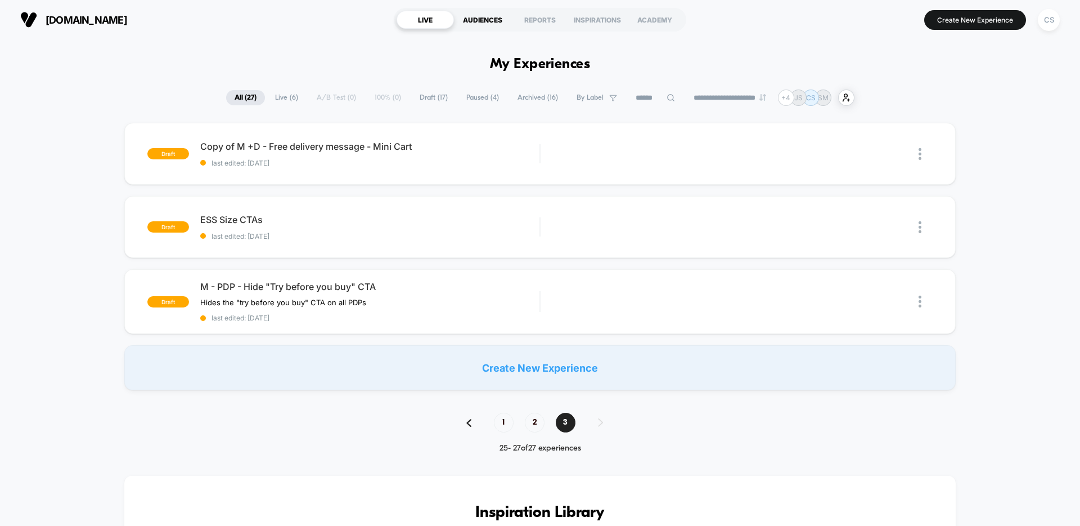
click at [477, 26] on div "AUDIENCES" at bounding box center [482, 20] width 57 height 18
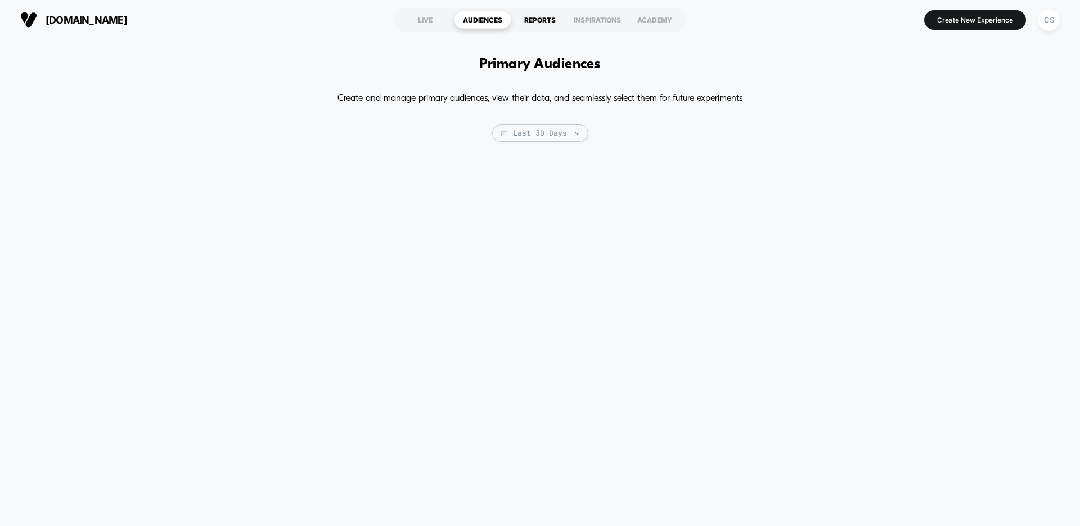
click at [542, 24] on div "REPORTS" at bounding box center [540, 20] width 57 height 18
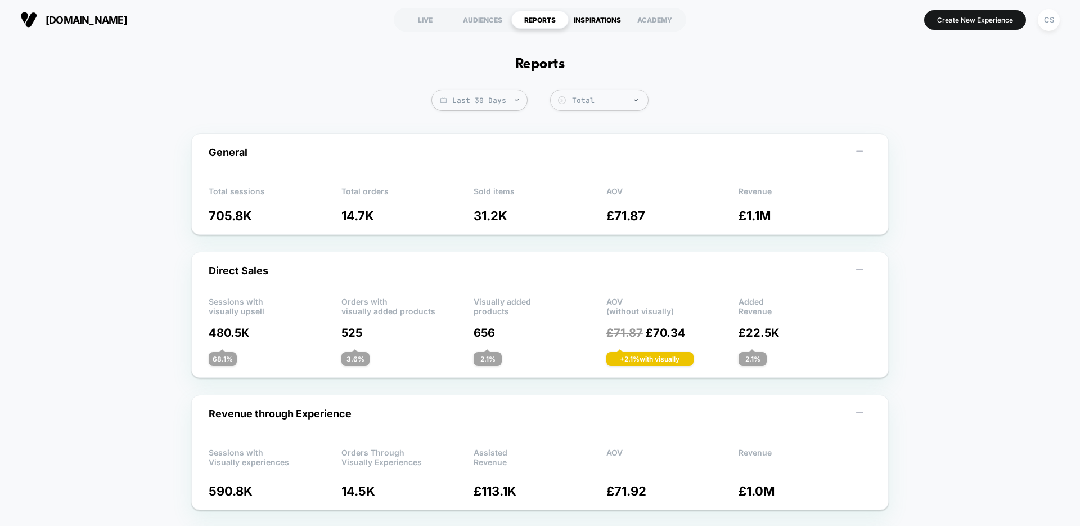
click at [612, 24] on div "INSPIRATIONS" at bounding box center [597, 20] width 57 height 18
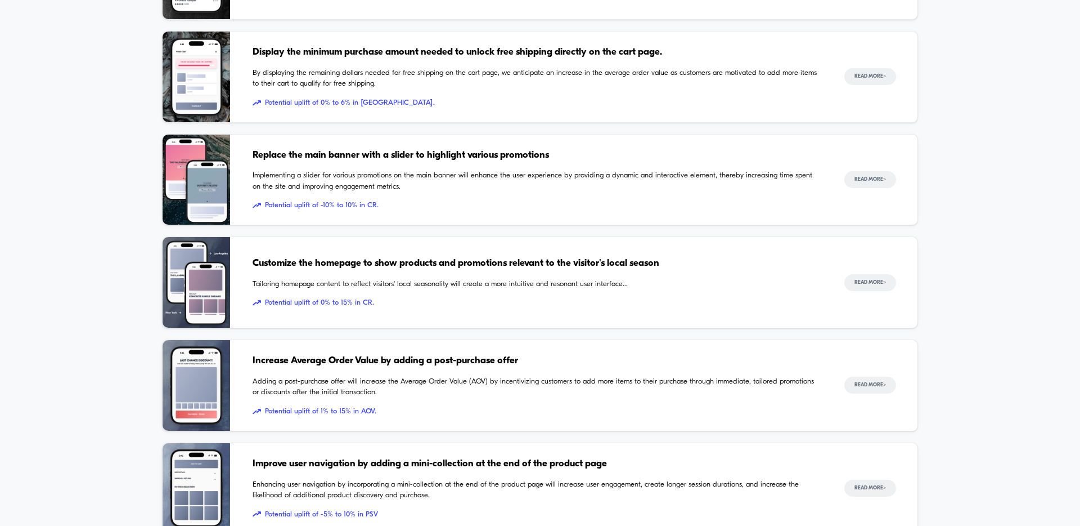
scroll to position [898, 0]
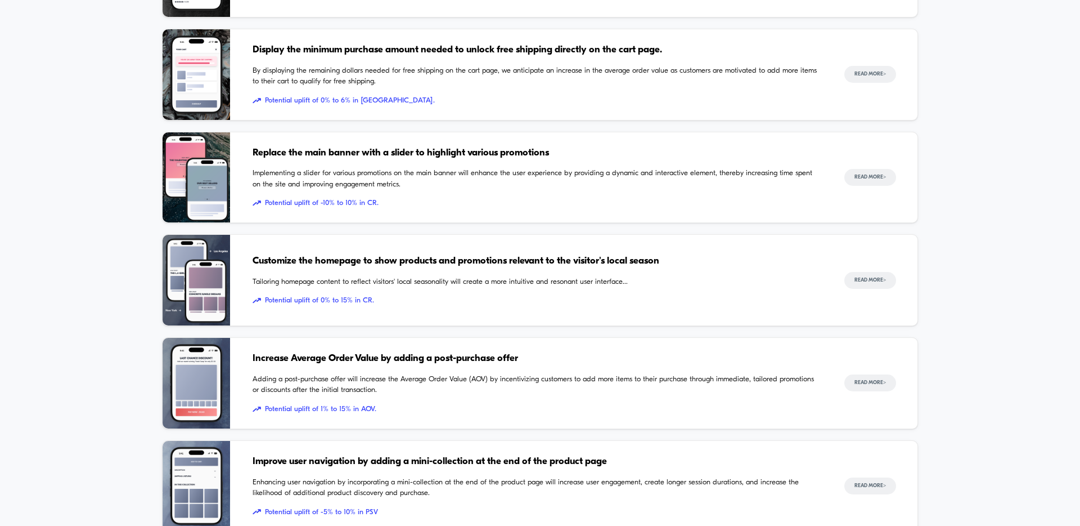
click at [416, 165] on div "Replace the main banner with a slider to highlight various promotions Implement…" at bounding box center [538, 177] width 570 height 91
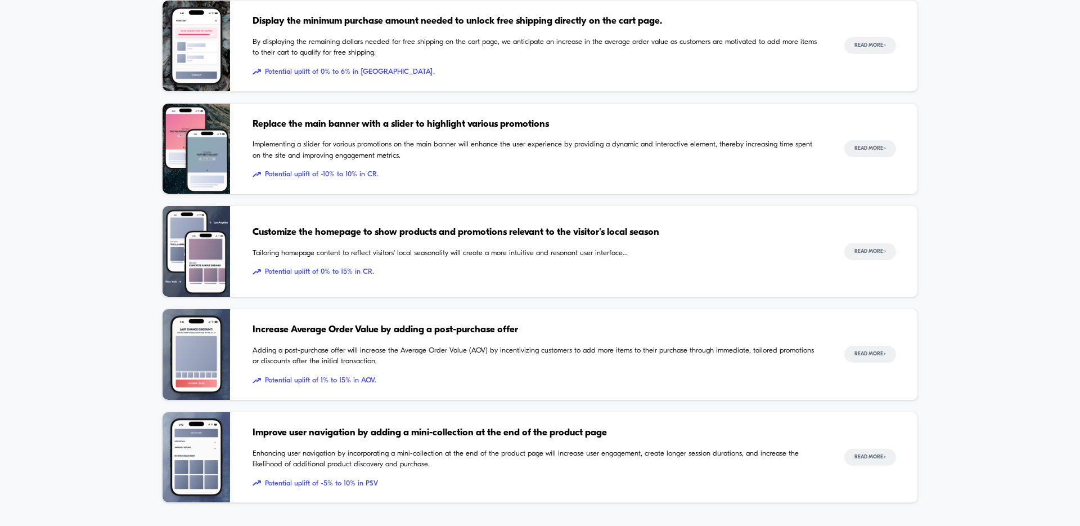
scroll to position [1002, 0]
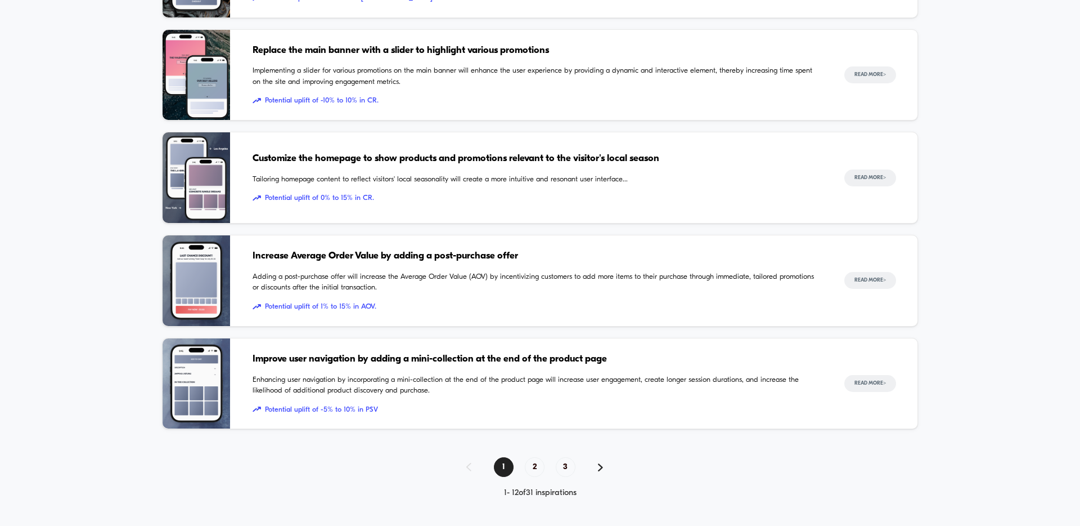
click at [540, 478] on div "1 2 3 1 - 12 of 31 inspirations" at bounding box center [540, 477] width 756 height 41
click at [533, 464] on span "2" at bounding box center [535, 467] width 20 height 20
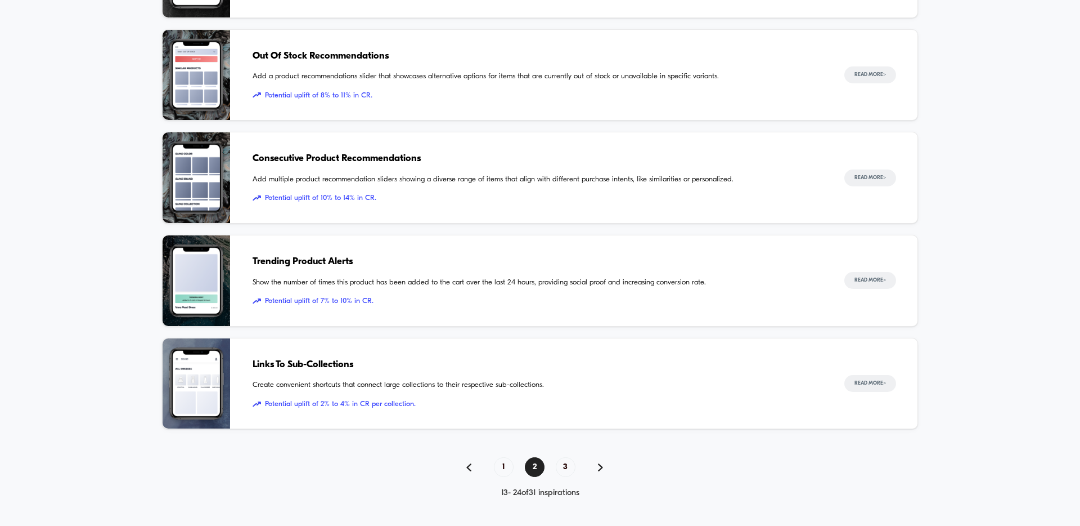
scroll to position [1001, 0]
click at [563, 473] on span "3" at bounding box center [566, 467] width 20 height 20
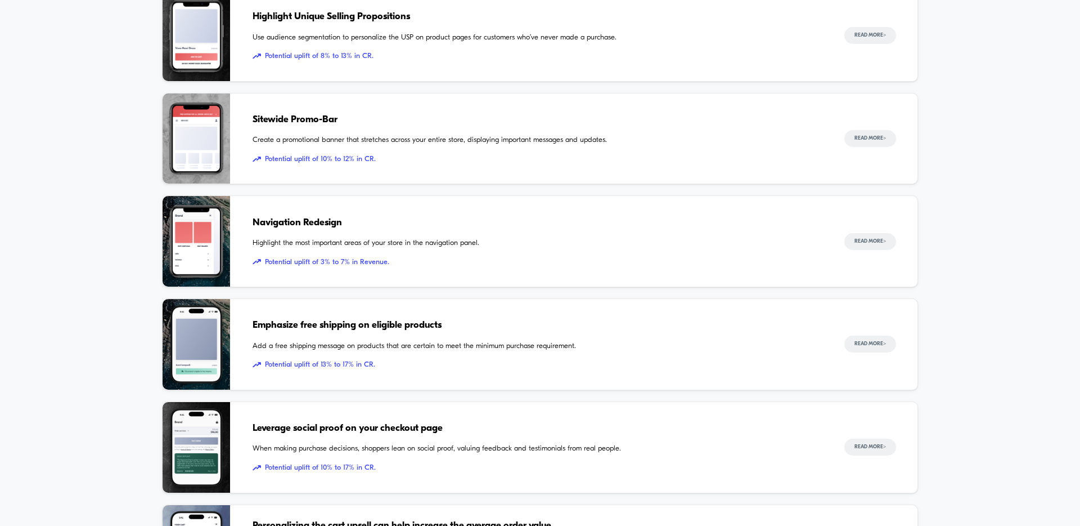
scroll to position [266, 0]
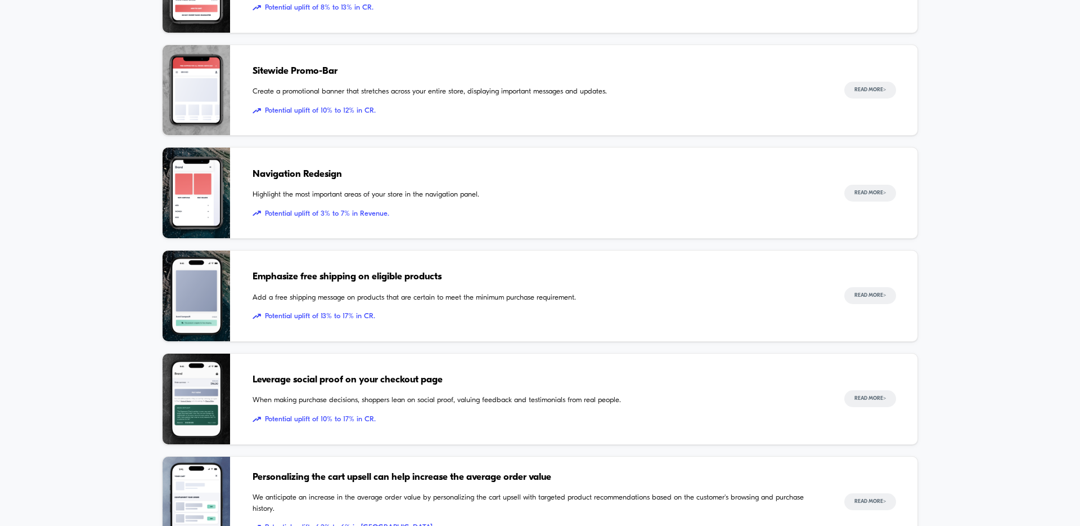
click at [414, 203] on div "Navigation Redesign Highlight the most important areas of your store in the nav…" at bounding box center [538, 192] width 570 height 91
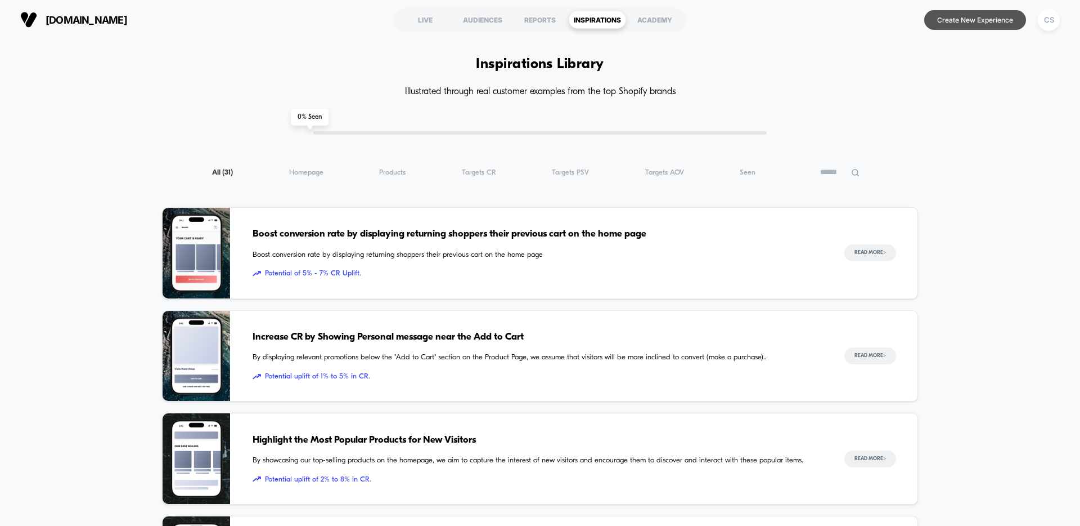
click at [1001, 26] on button "Create New Experience" at bounding box center [976, 20] width 102 height 20
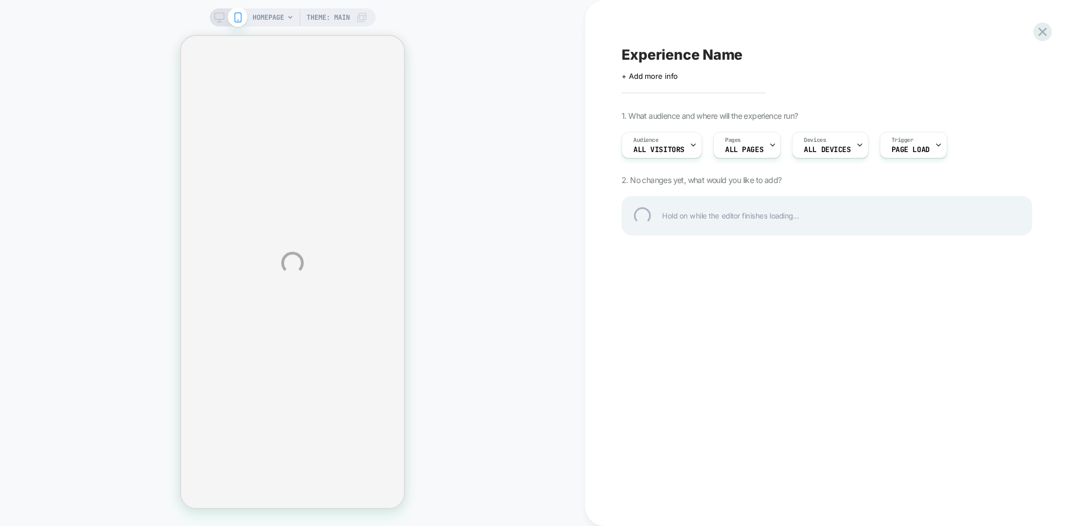
click at [850, 150] on div "HOMEPAGE Theme: MAIN Experience Name Click to edit experience details + Add mor…" at bounding box center [540, 263] width 1080 height 526
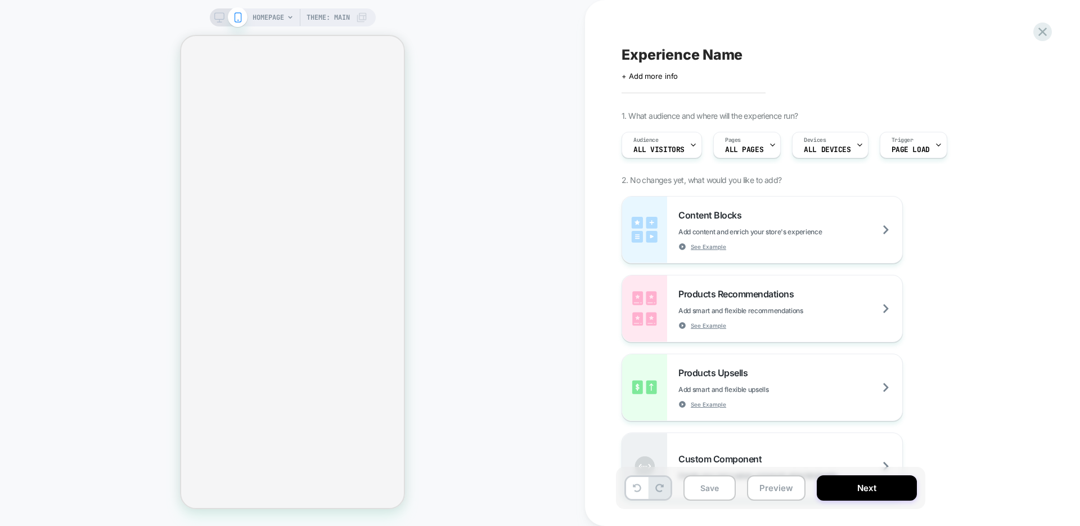
click at [817, 159] on div "Audience All Visitors Pages ALL PAGES Devices ALL DEVICES Trigger Page Load" at bounding box center [821, 145] width 411 height 38
click at [834, 156] on div "Devices ALL DEVICES" at bounding box center [827, 144] width 69 height 25
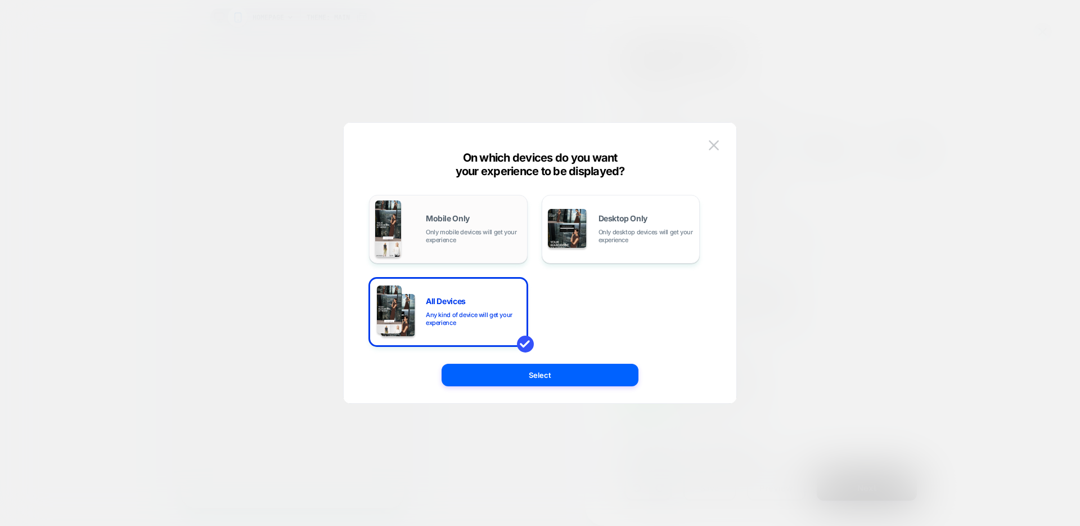
click at [479, 232] on span "Only mobile devices will get your experience" at bounding box center [474, 236] width 96 height 16
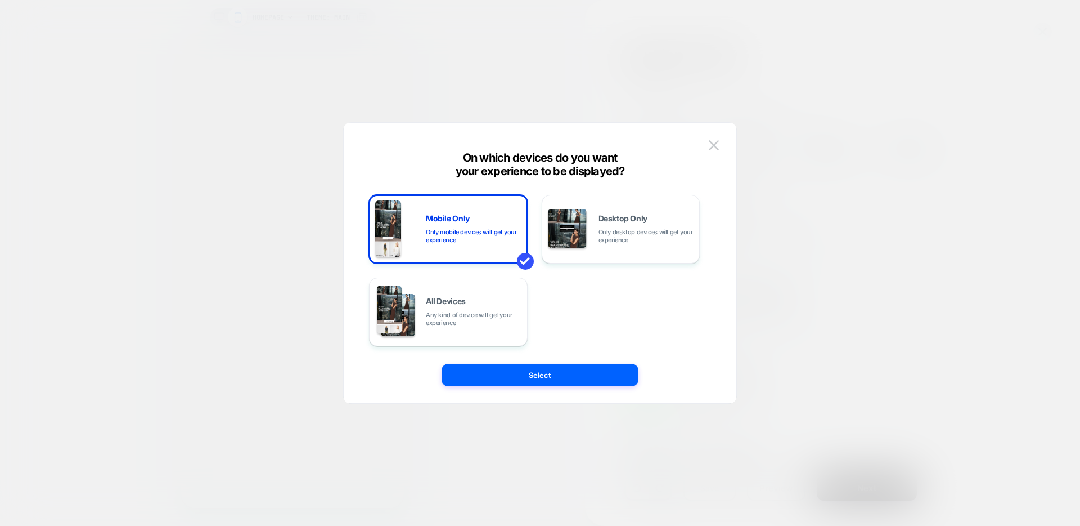
drag, startPoint x: 526, startPoint y: 374, endPoint x: 547, endPoint y: 375, distance: 20.8
click at [526, 374] on button "Select" at bounding box center [540, 375] width 197 height 23
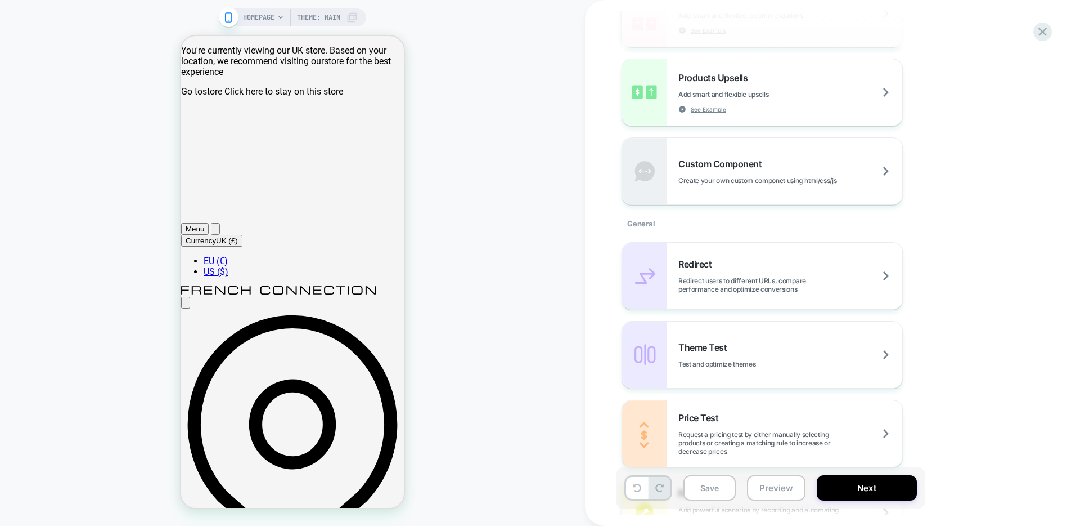
scroll to position [225, 0]
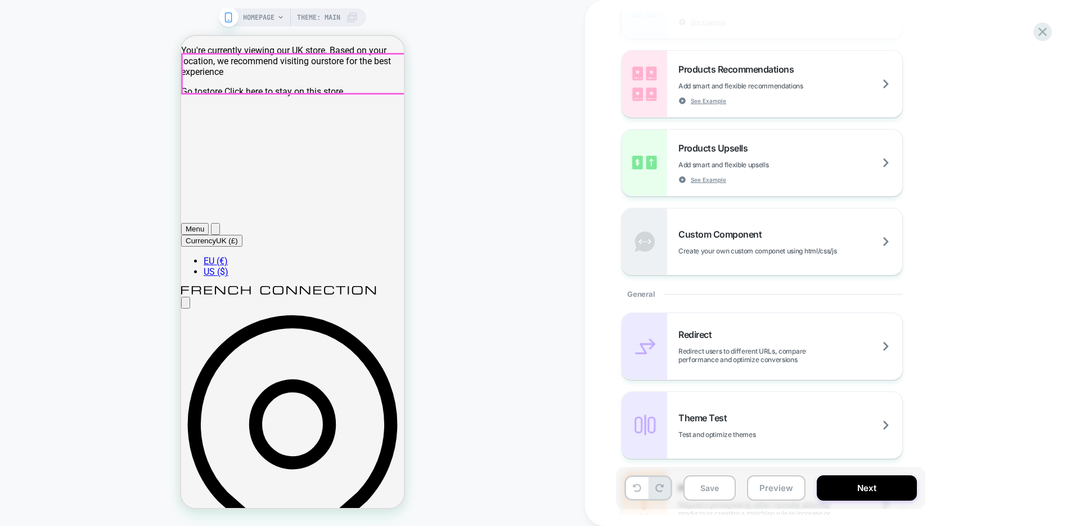
click at [200, 223] on button "Menu" at bounding box center [195, 229] width 28 height 12
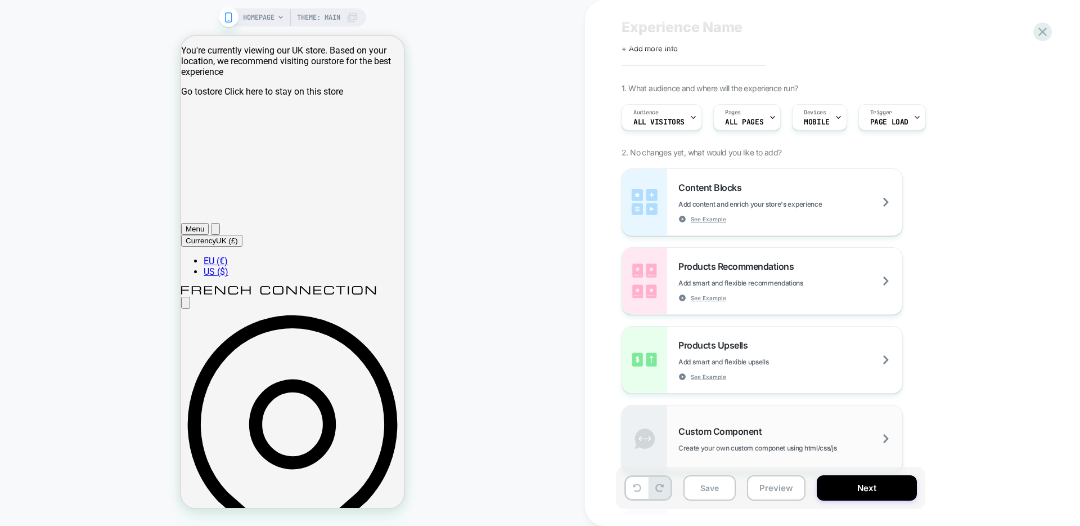
scroll to position [0, 0]
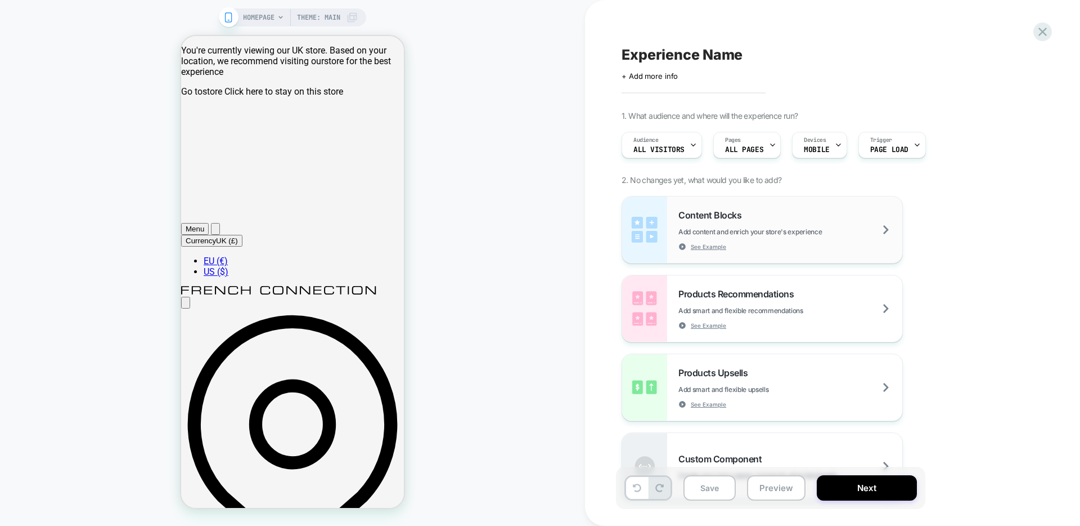
click at [800, 244] on div "Content Blocks Add content and enrich your store's experience See Example" at bounding box center [791, 229] width 224 height 41
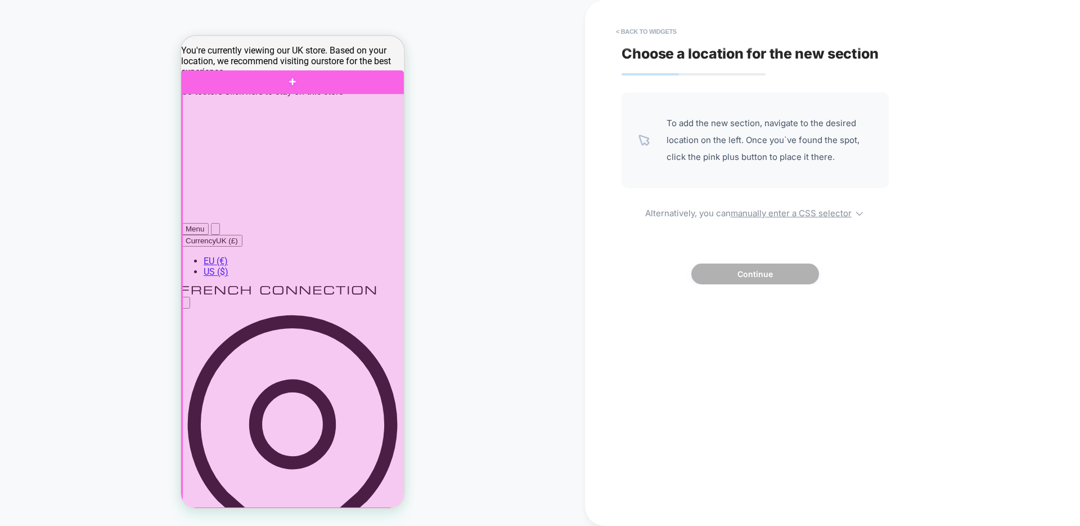
click at [371, 421] on div at bounding box center [293, 300] width 223 height 415
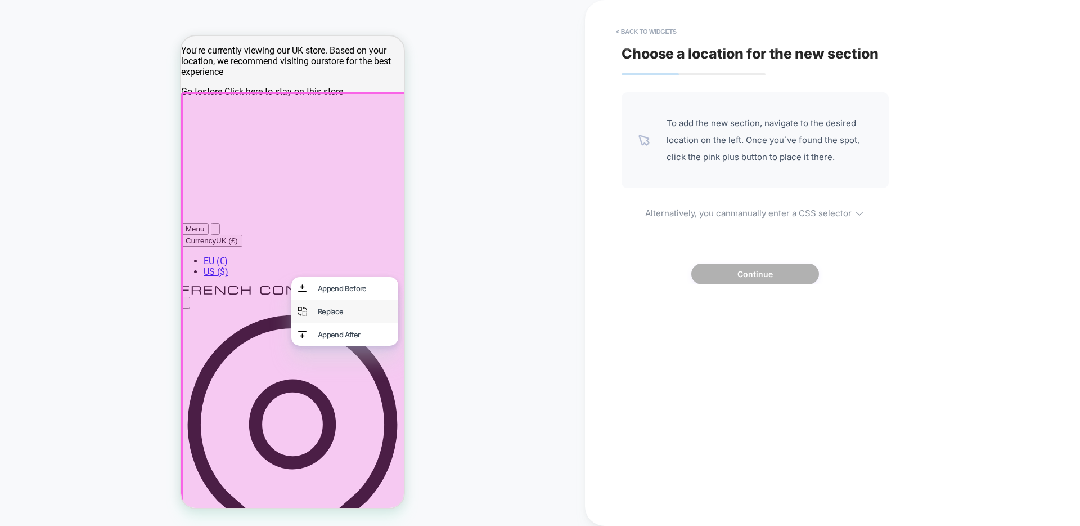
click at [362, 316] on div "Replace" at bounding box center [355, 311] width 74 height 9
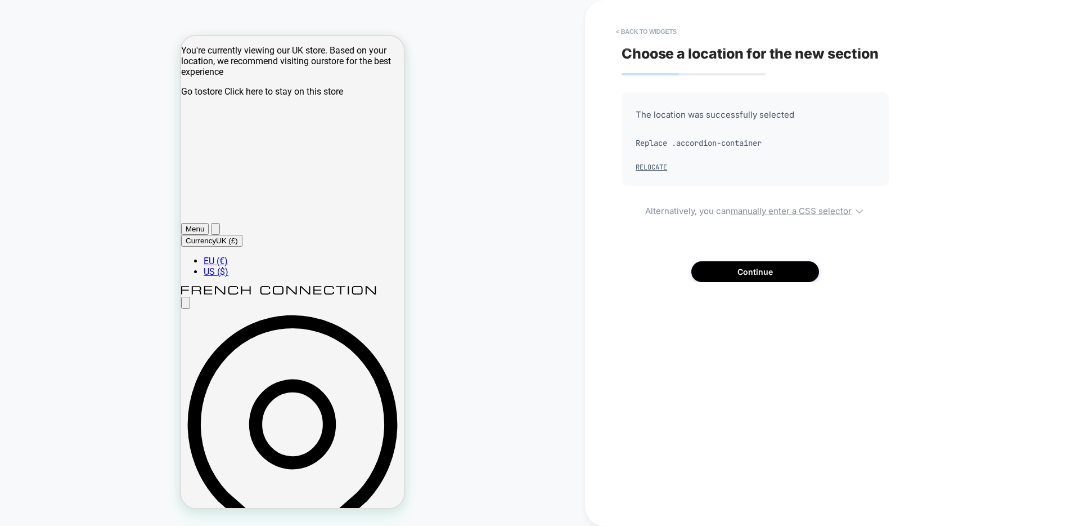
click at [741, 244] on div "The location was successfully selected Replace .accordion-container Relocate Al…" at bounding box center [755, 187] width 267 height 190
click at [736, 280] on button "Continue" at bounding box center [756, 271] width 128 height 21
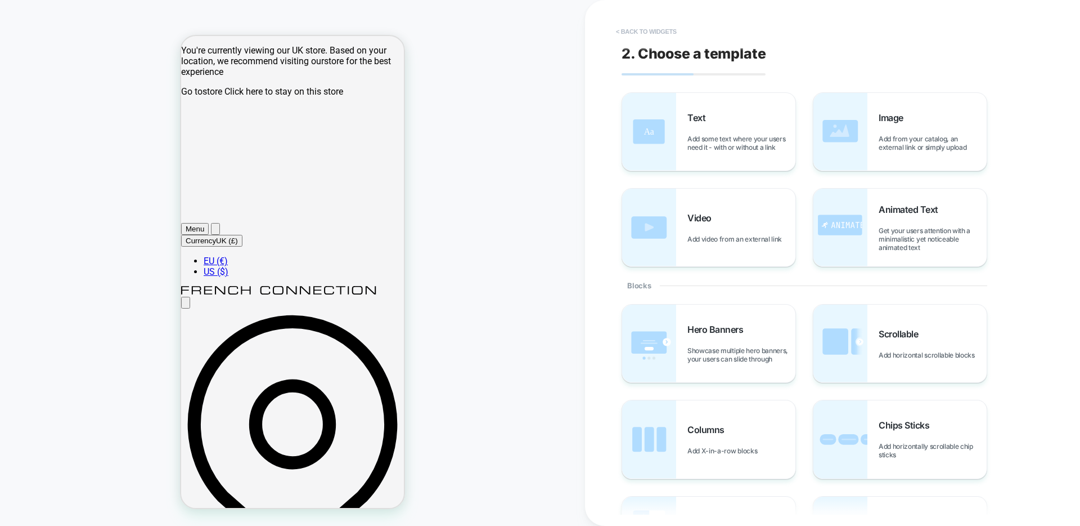
click at [642, 29] on button "< Back to widgets" at bounding box center [647, 32] width 72 height 18
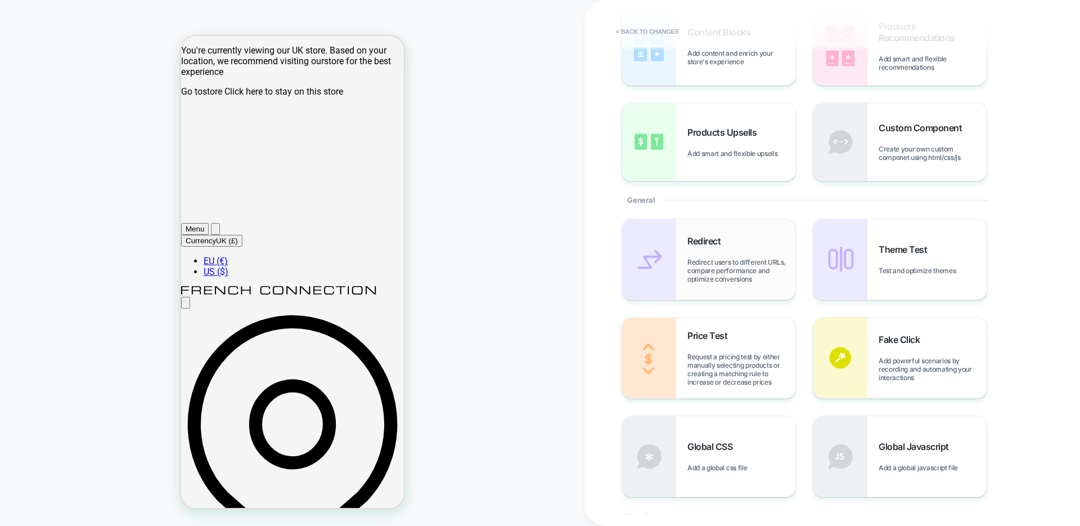
scroll to position [104, 0]
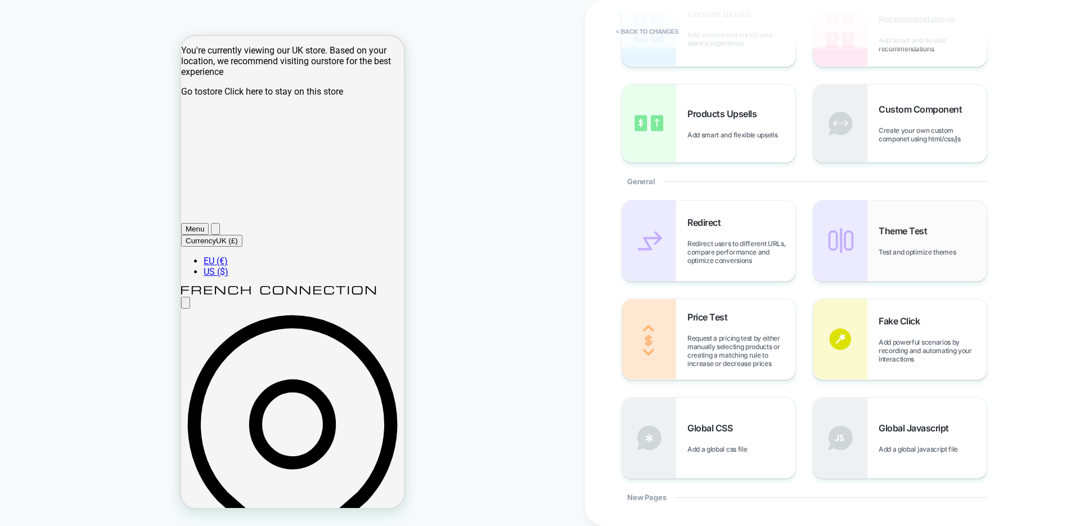
click at [875, 253] on div "Theme Test Test and optimize themes" at bounding box center [900, 240] width 173 height 80
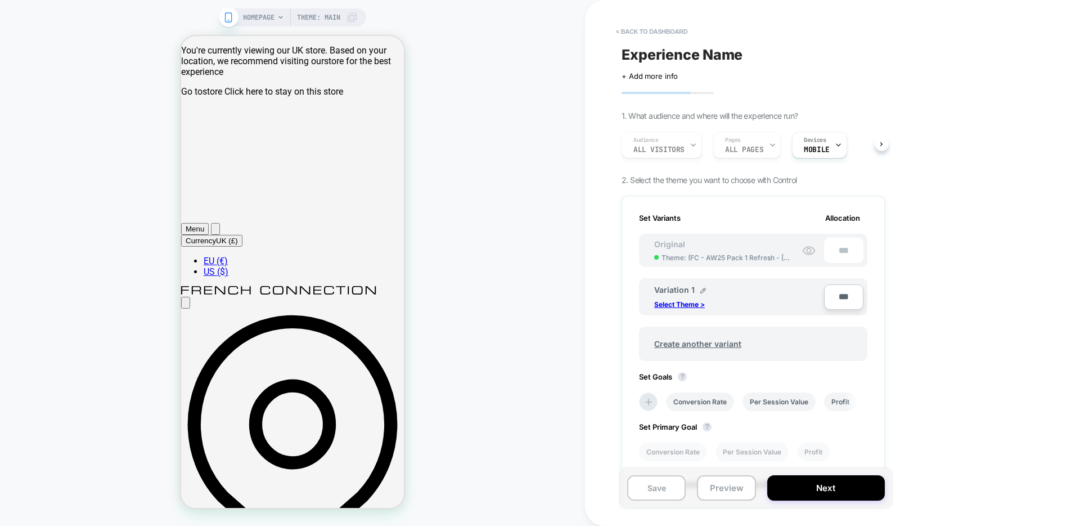
scroll to position [0, 1]
click at [640, 33] on button "< back to dashboard" at bounding box center [652, 32] width 83 height 18
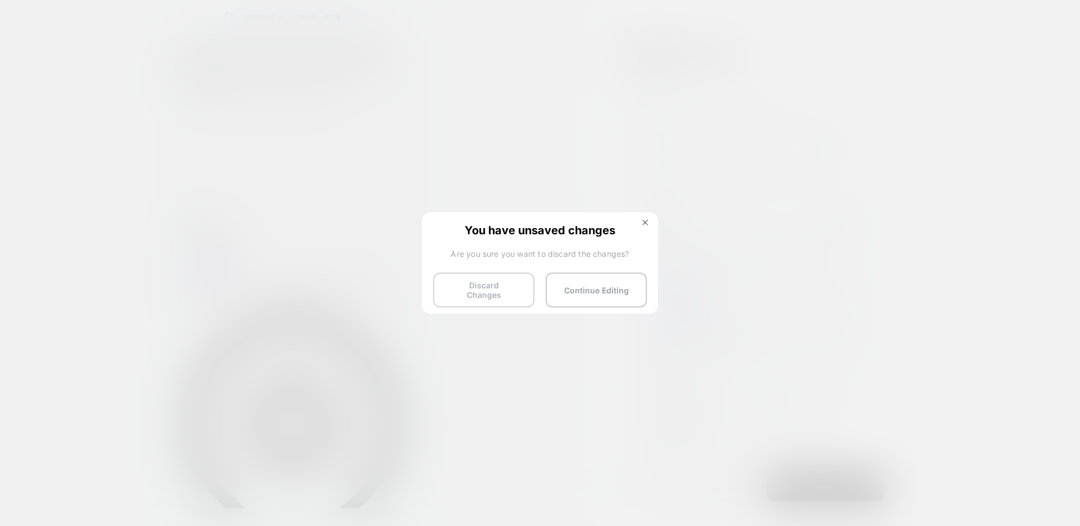
click at [526, 299] on button "Discard Changes" at bounding box center [483, 289] width 101 height 35
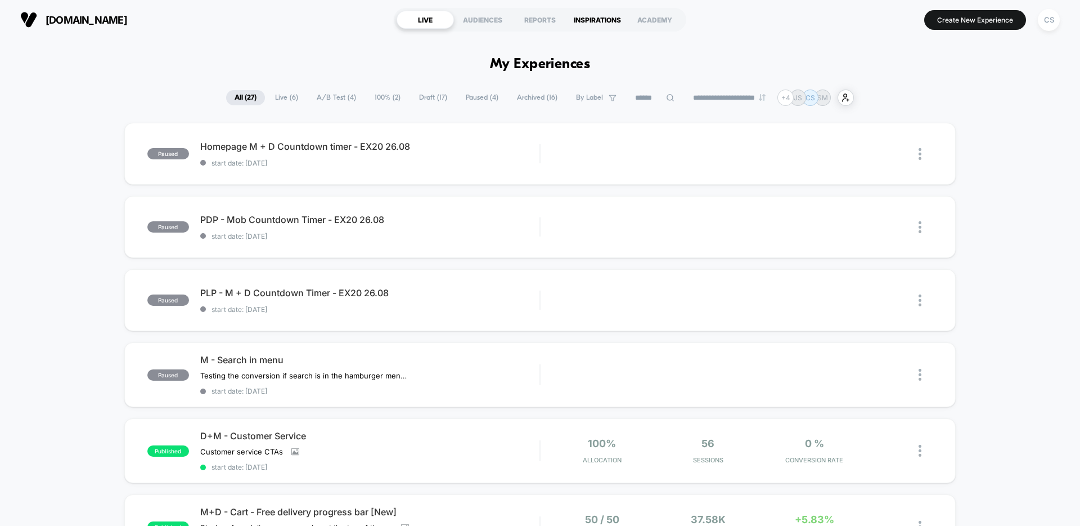
click at [593, 20] on div "INSPIRATIONS" at bounding box center [597, 20] width 57 height 18
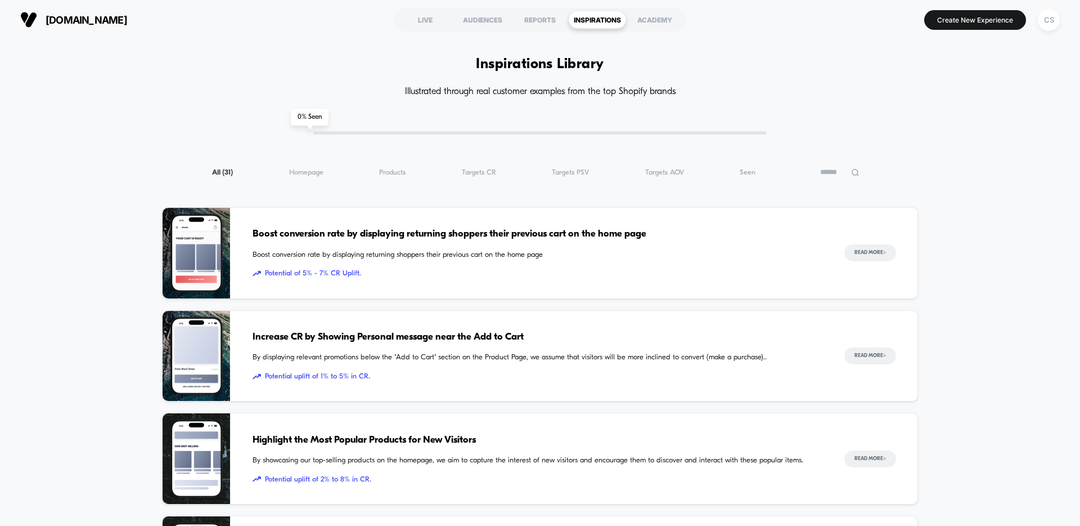
click at [671, 39] on div "[DOMAIN_NAME] LIVE AUDIENCES REPORTS INSPIRATIONS ACADEMY Create New Experience…" at bounding box center [540, 19] width 1080 height 39
click at [671, 27] on div "ACADEMY" at bounding box center [654, 20] width 57 height 18
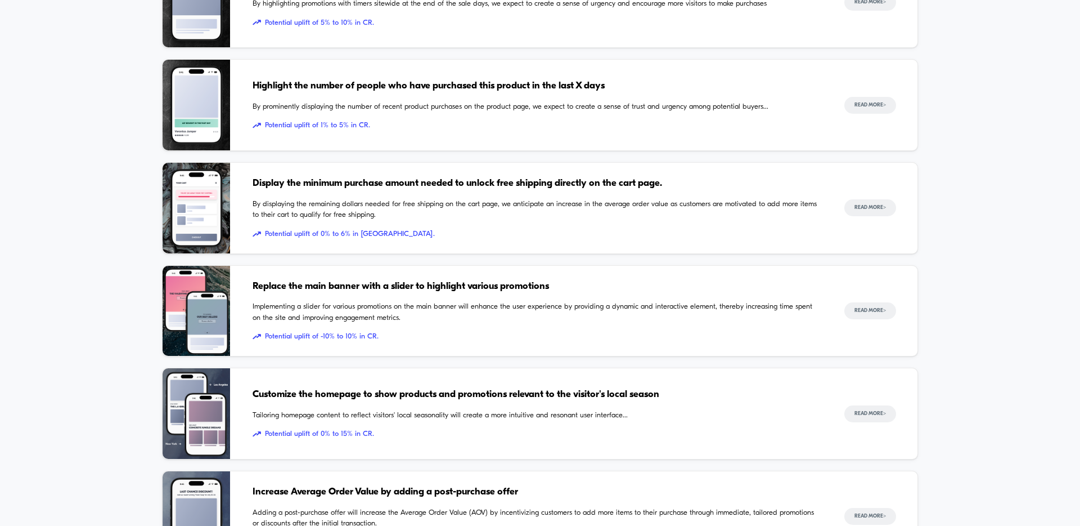
scroll to position [1002, 0]
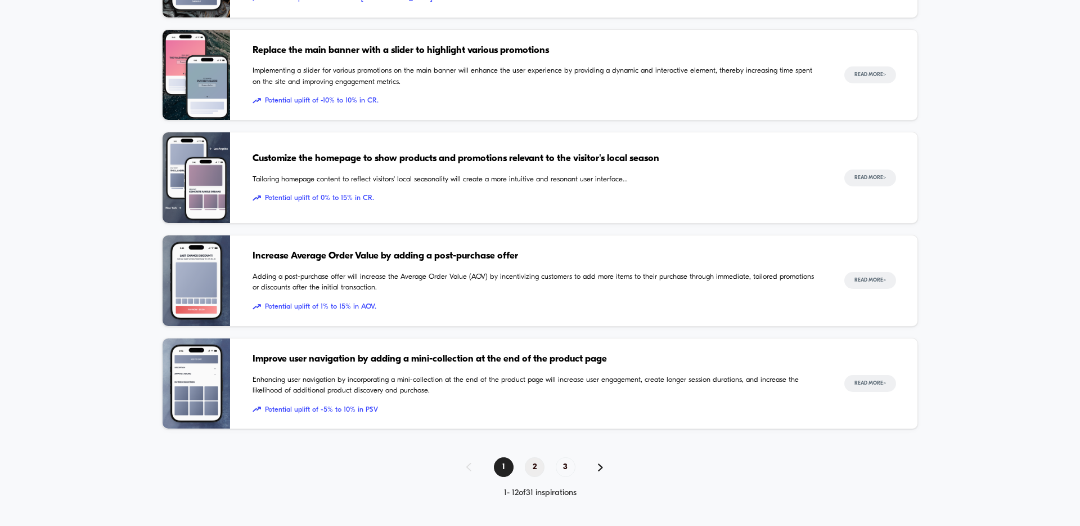
click at [526, 464] on span "2" at bounding box center [535, 467] width 20 height 20
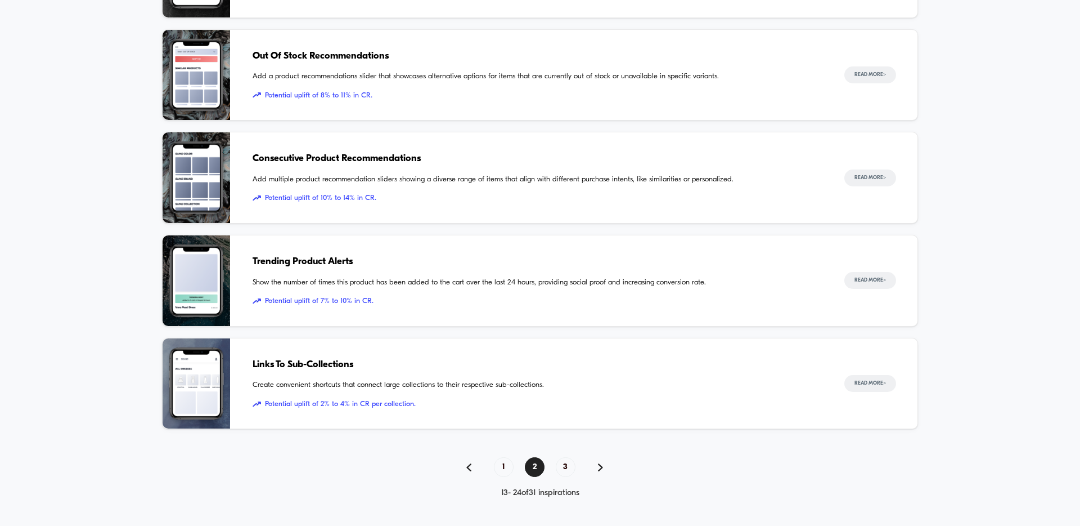
click at [553, 464] on div "1 2 3" at bounding box center [540, 467] width 756 height 20
click at [565, 464] on span "3" at bounding box center [566, 467] width 20 height 20
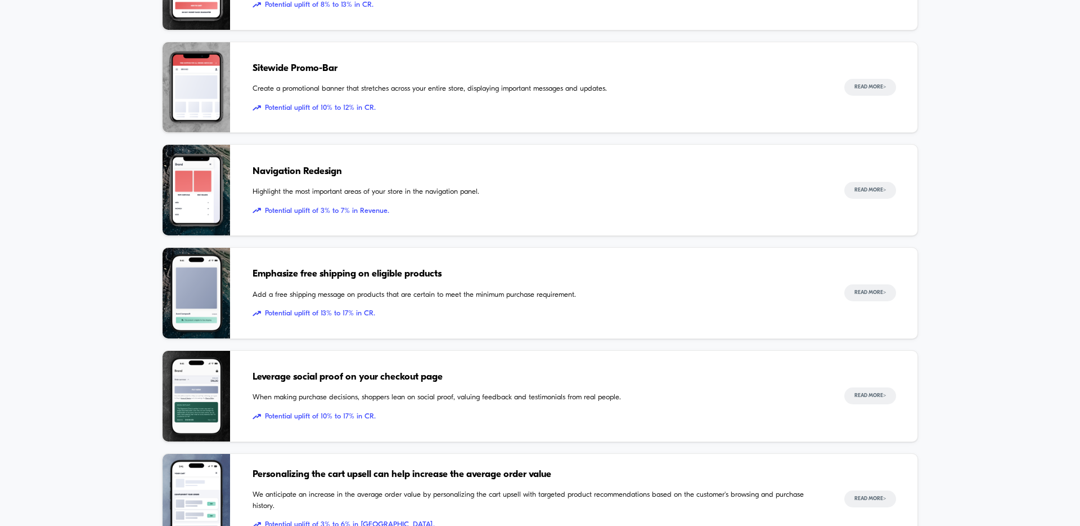
scroll to position [264, 0]
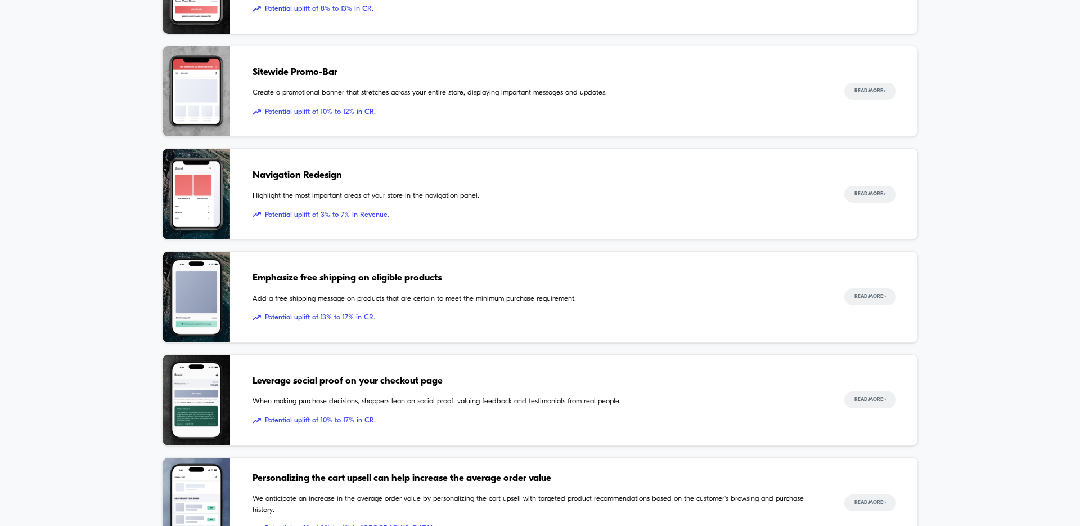
click at [209, 201] on img at bounding box center [197, 194] width 68 height 91
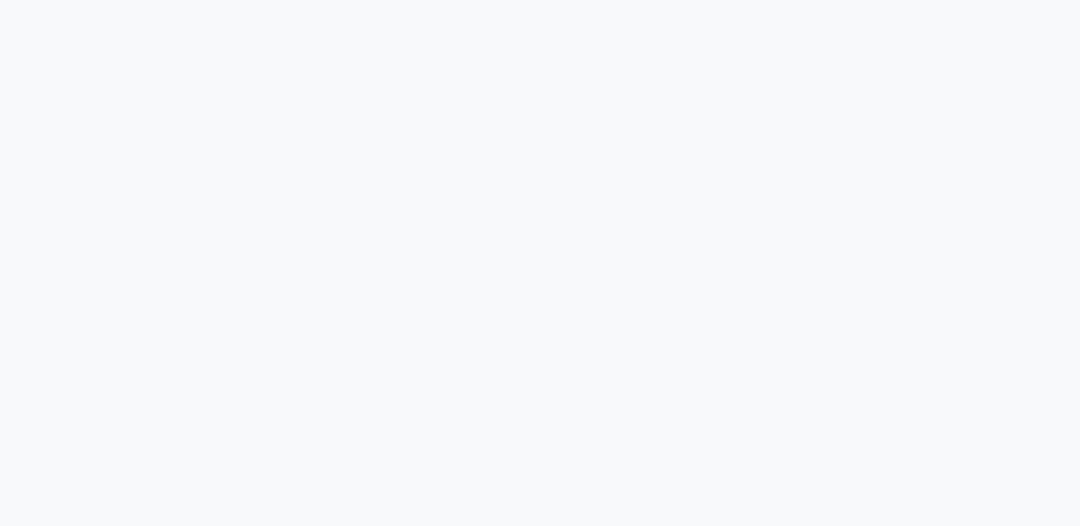
scroll to position [325, 0]
